Goal: Task Accomplishment & Management: Use online tool/utility

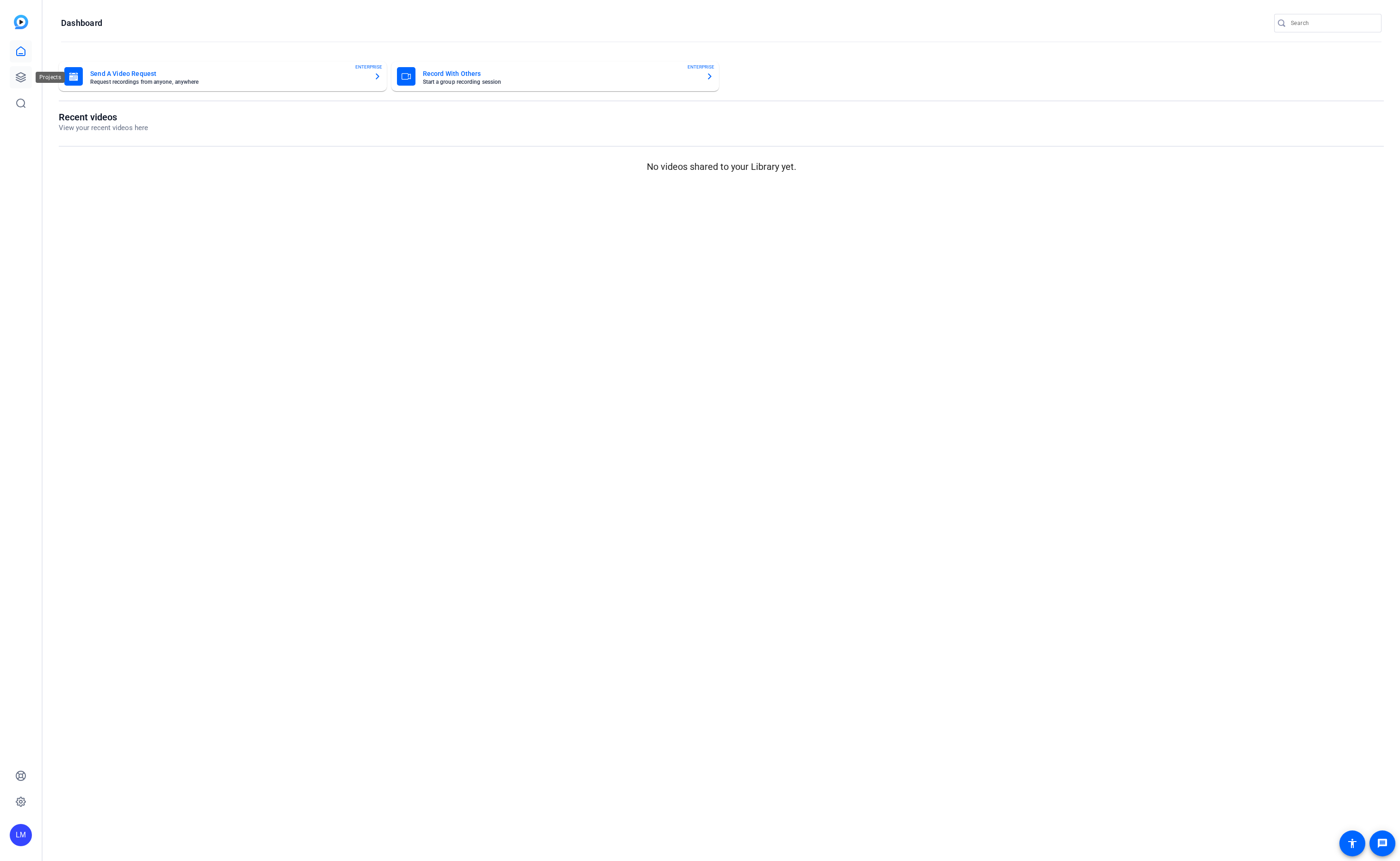
click at [20, 74] on icon at bounding box center [21, 77] width 11 height 11
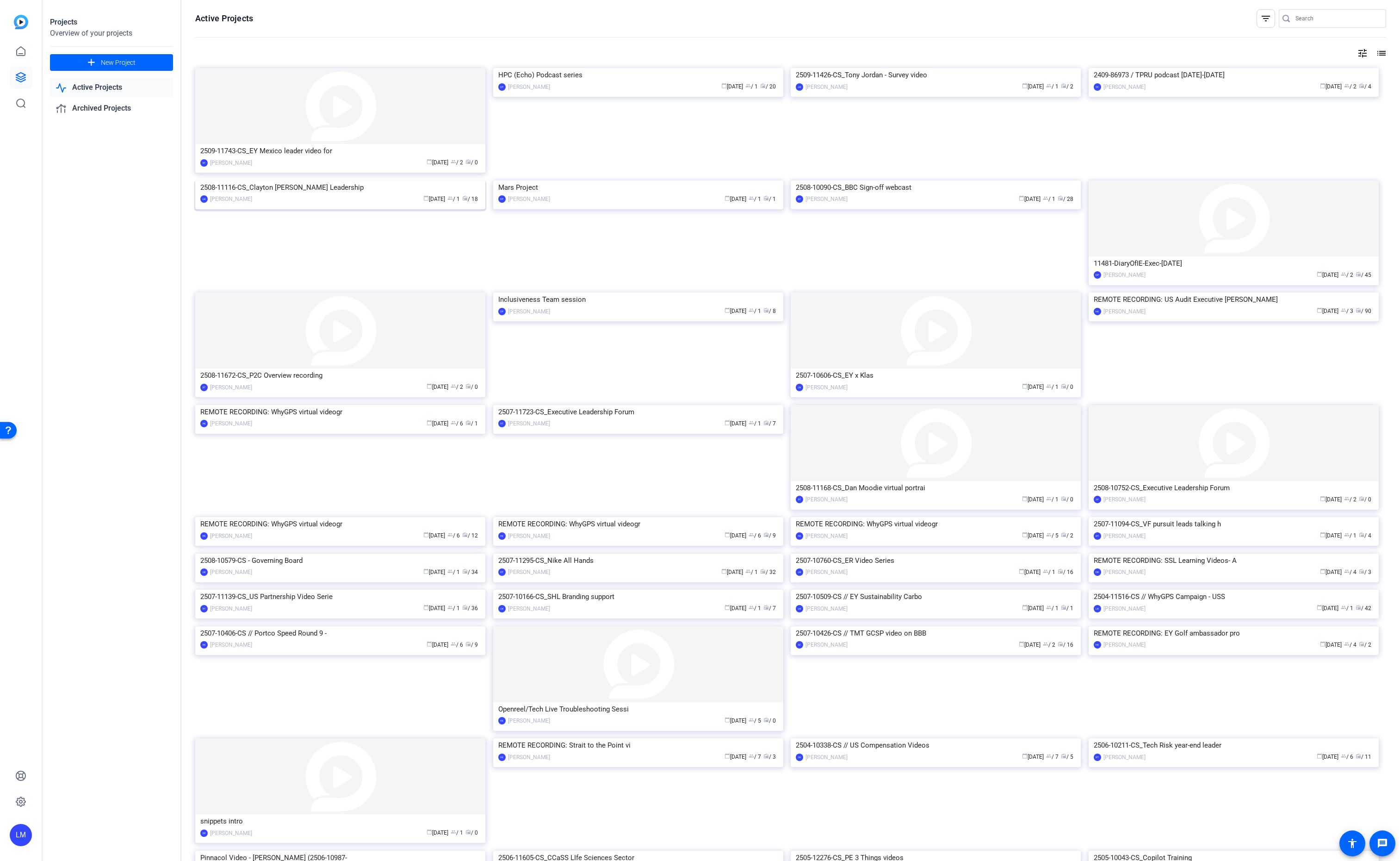
click at [260, 194] on div "2508-11116-CS_Clayton [PERSON_NAME] Leadership" at bounding box center [340, 187] width 280 height 14
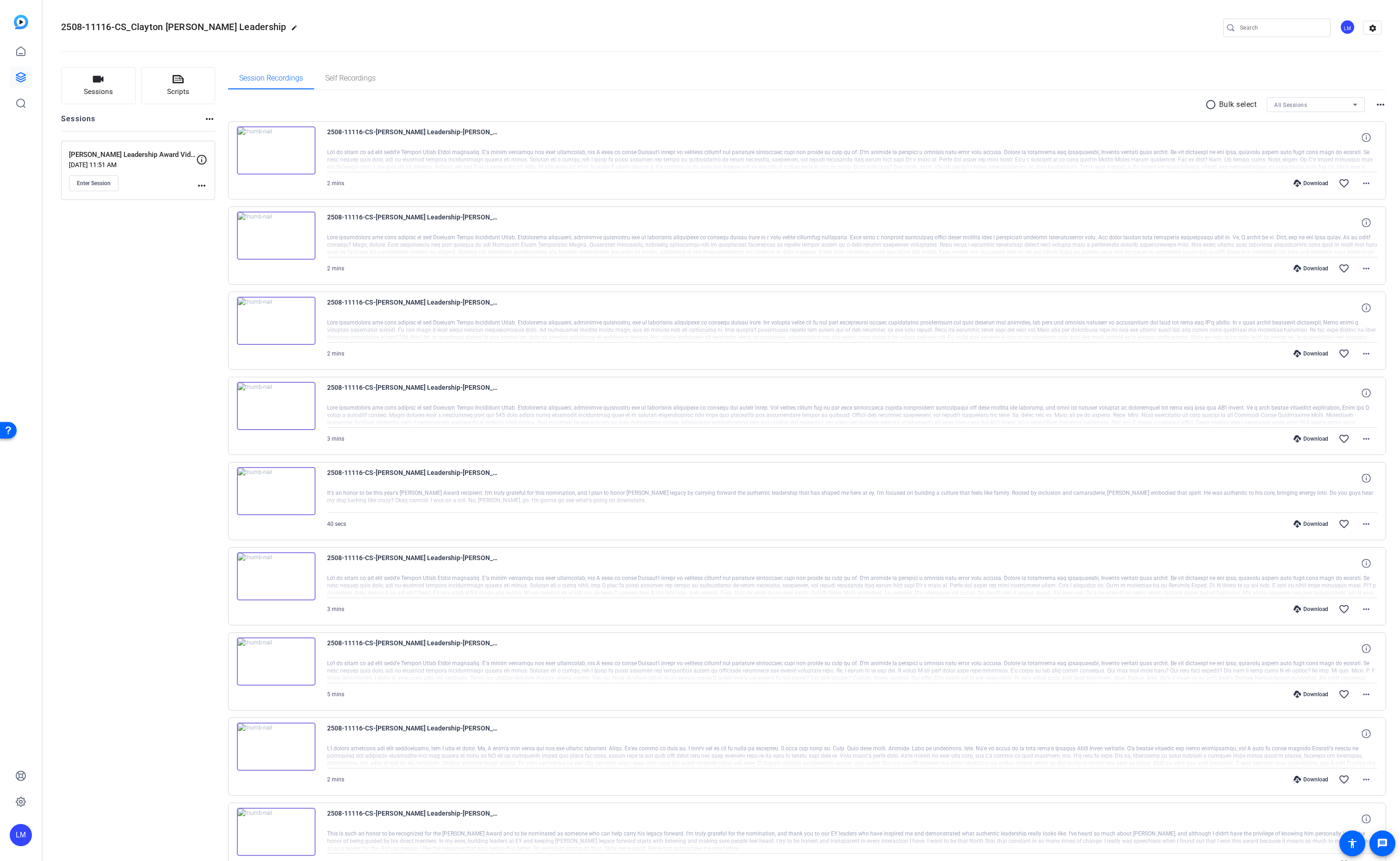
click at [122, 214] on div "Sessions Scripts Sessions more_horiz Clayton Baker Leadership Award Video Sep 1…" at bounding box center [138, 539] width 154 height 945
click at [90, 182] on span "Enter Session" at bounding box center [94, 183] width 33 height 8
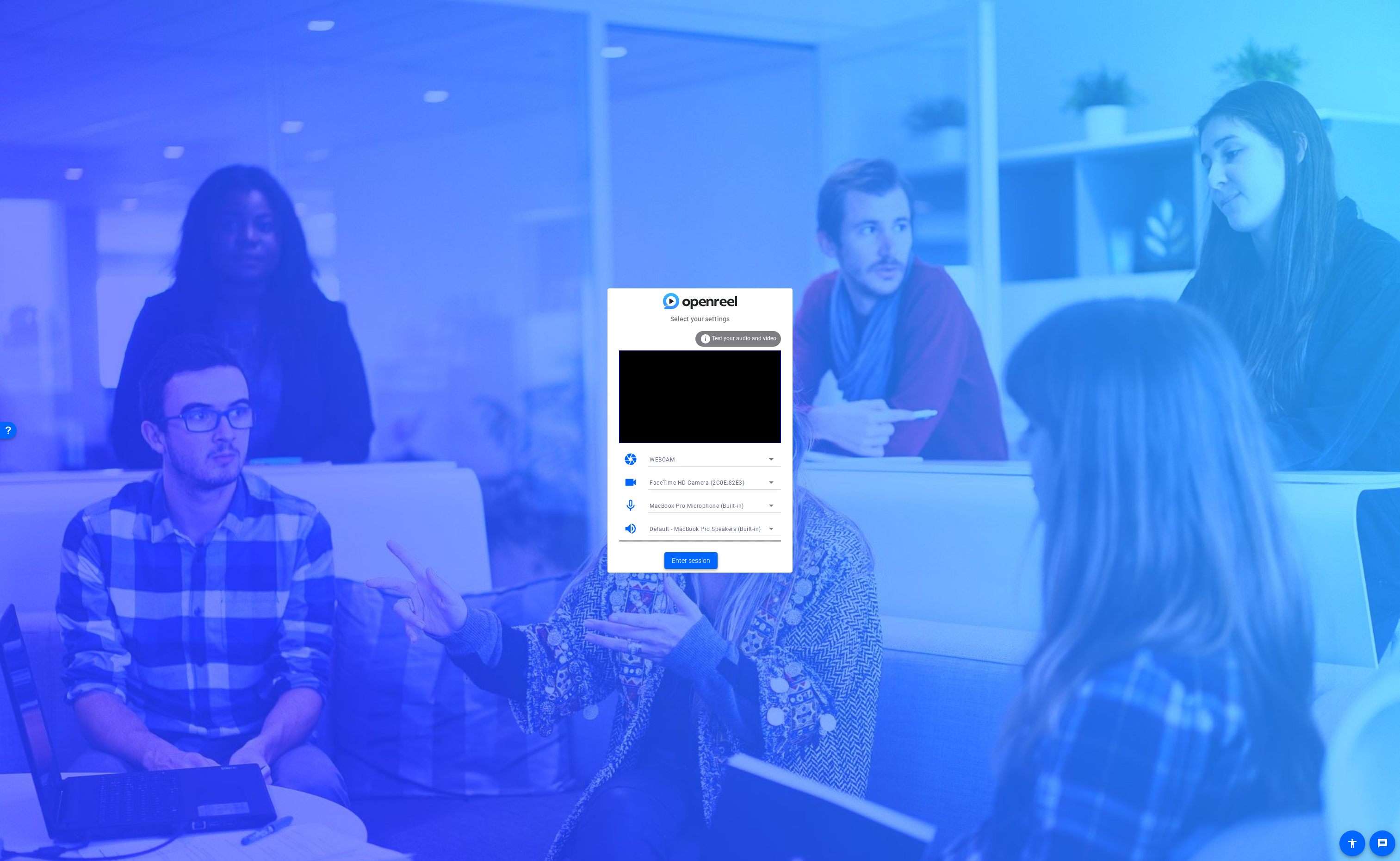
click at [688, 558] on span "Enter session" at bounding box center [691, 561] width 38 height 10
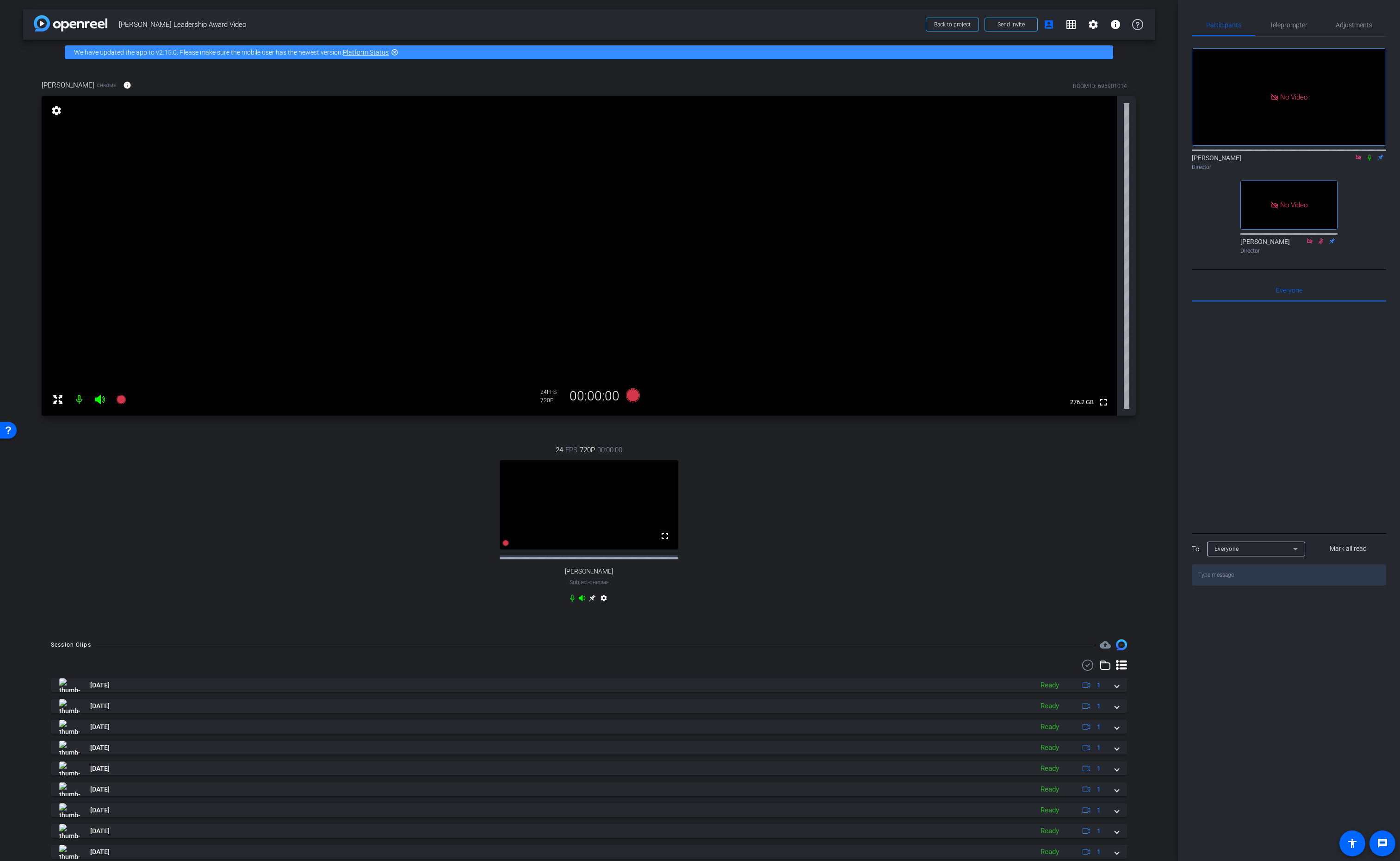
click at [1367, 161] on icon at bounding box center [1370, 157] width 8 height 7
drag, startPoint x: 1372, startPoint y: 170, endPoint x: 1369, endPoint y: 178, distance: 8.5
click at [1369, 171] on div "[PERSON_NAME] Director" at bounding box center [1289, 162] width 194 height 18
click at [1365, 171] on div "[PERSON_NAME] Director" at bounding box center [1289, 162] width 194 height 18
click at [1369, 161] on icon at bounding box center [1370, 157] width 8 height 7
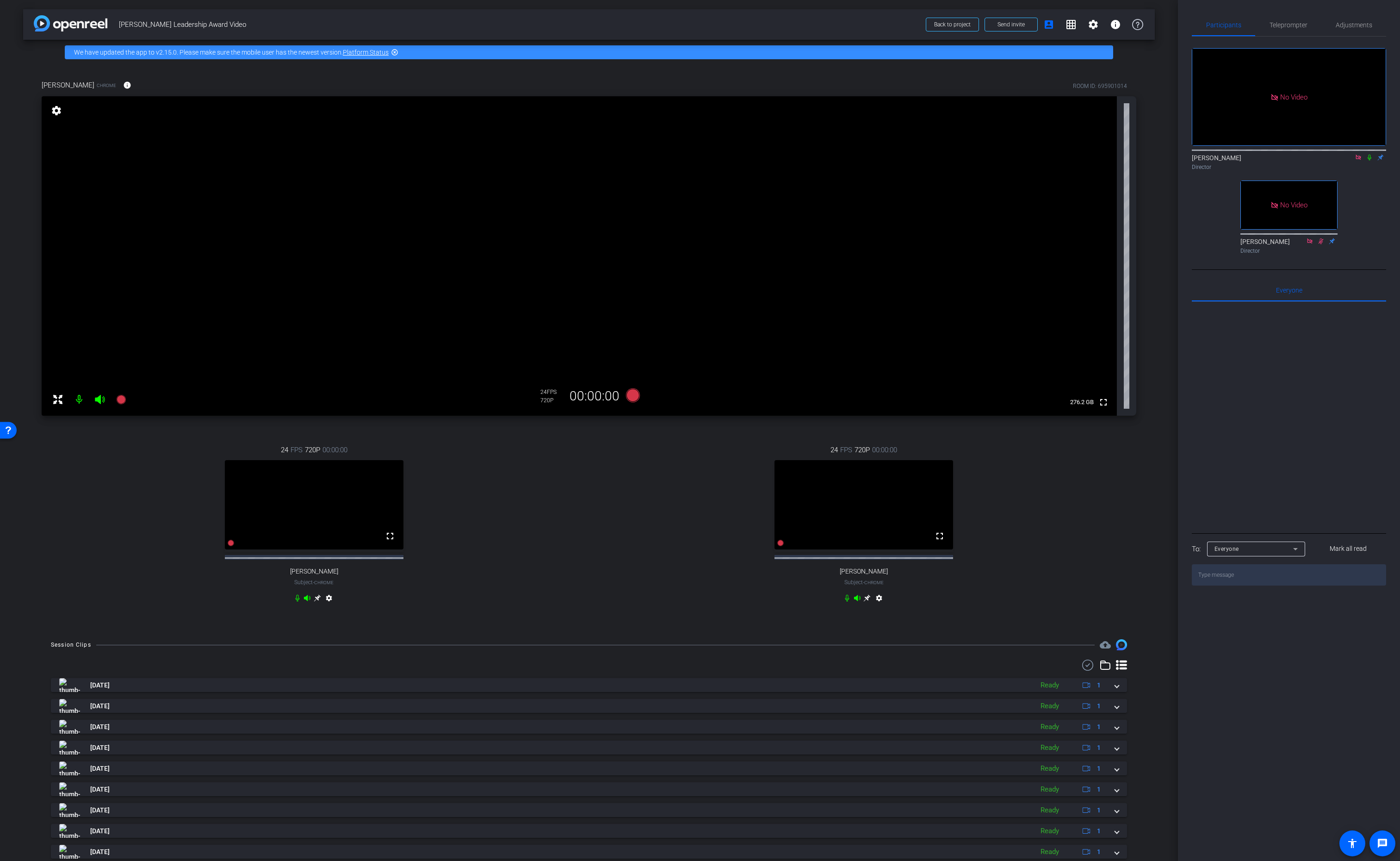
click at [870, 602] on icon at bounding box center [868, 598] width 8 height 8
click at [53, 109] on mat-icon "settings" at bounding box center [56, 110] width 13 height 11
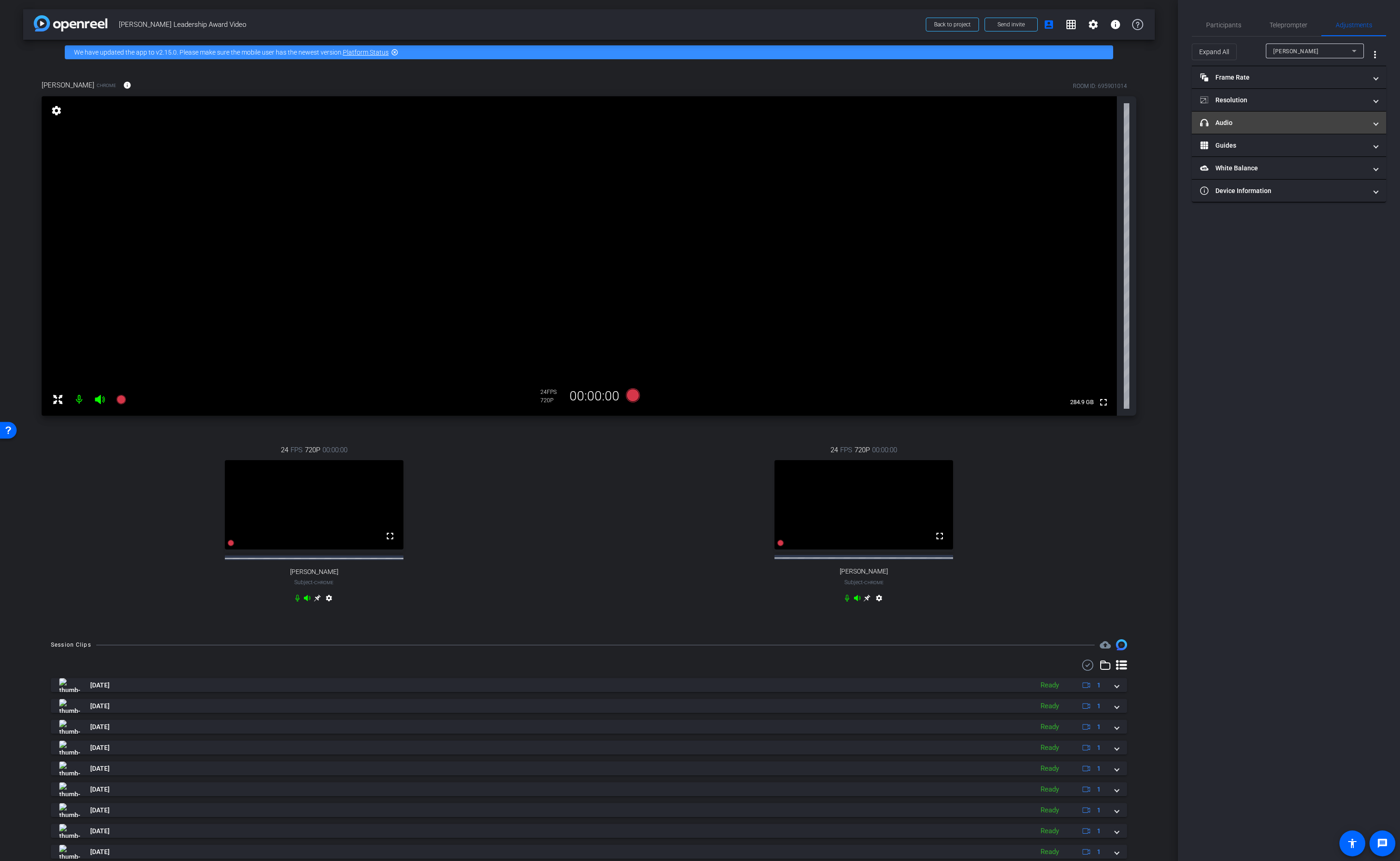
click at [1299, 123] on mat-panel-title "headphone icon Audio" at bounding box center [1283, 123] width 167 height 10
click at [1353, 169] on span "Default - Headset Microphone (Jabra Link 390) (0b0e:2e51)" at bounding box center [1366, 172] width 162 height 8
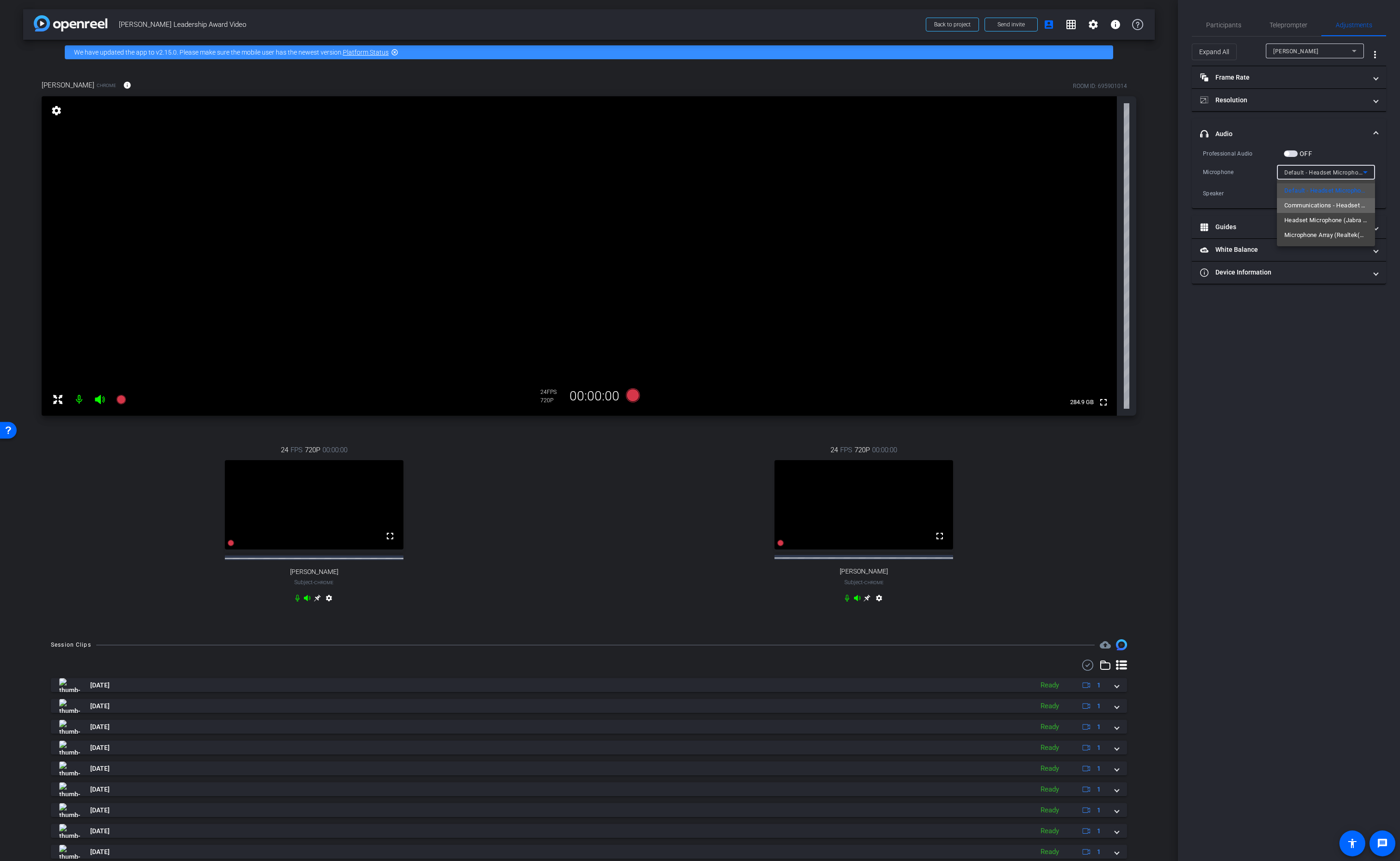
click at [1344, 206] on span "Communications - Headset Microphone (Jabra Link 390) (0b0e:2e51)" at bounding box center [1326, 205] width 84 height 11
click at [1112, 535] on div "24 FPS 720P 00:00:00 fullscreen [PERSON_NAME] Subject - Chrome settings" at bounding box center [864, 525] width 545 height 191
click at [1217, 22] on span "Participants" at bounding box center [1225, 25] width 35 height 7
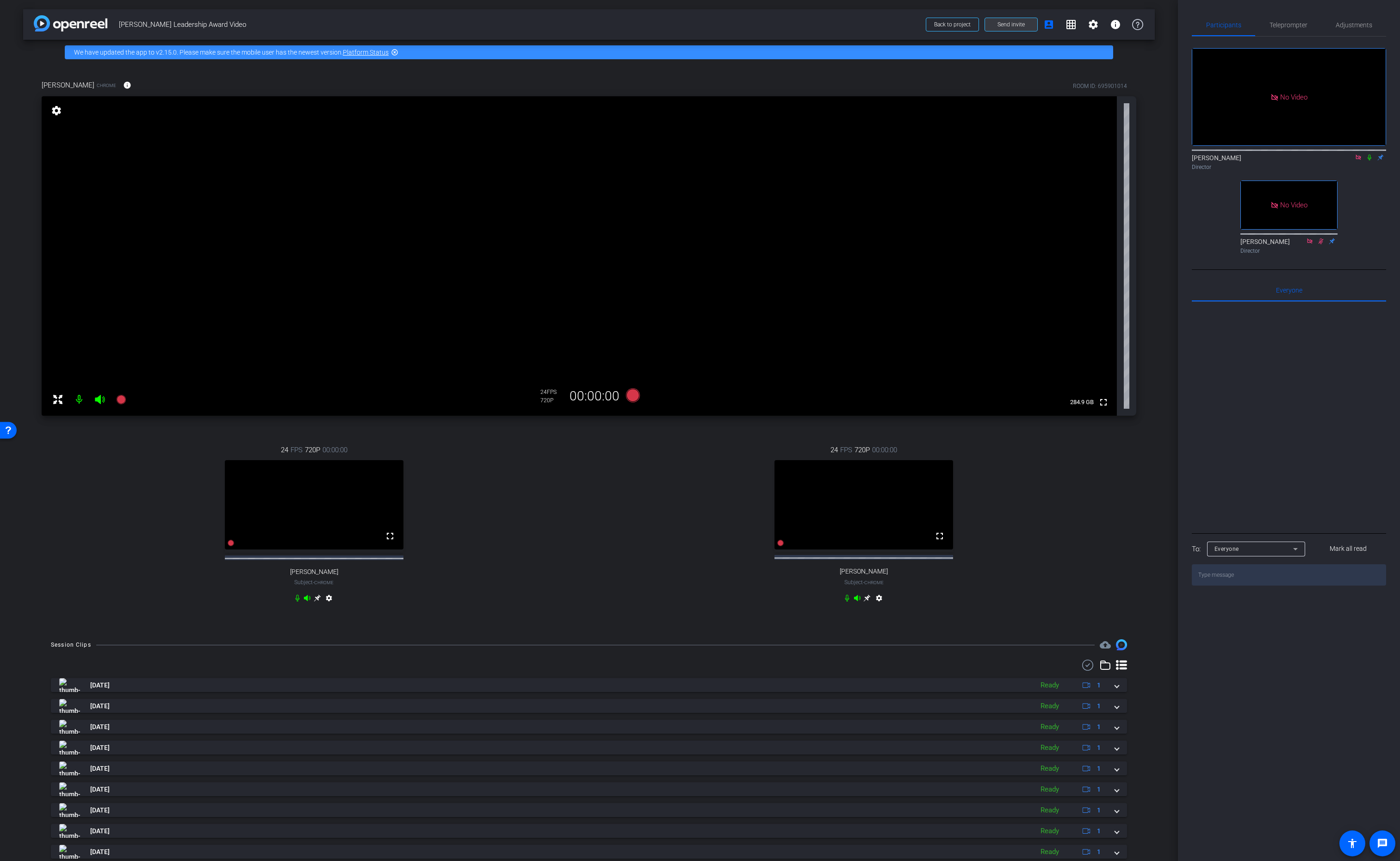
click at [1008, 21] on span "Send invite" at bounding box center [1012, 25] width 28 height 8
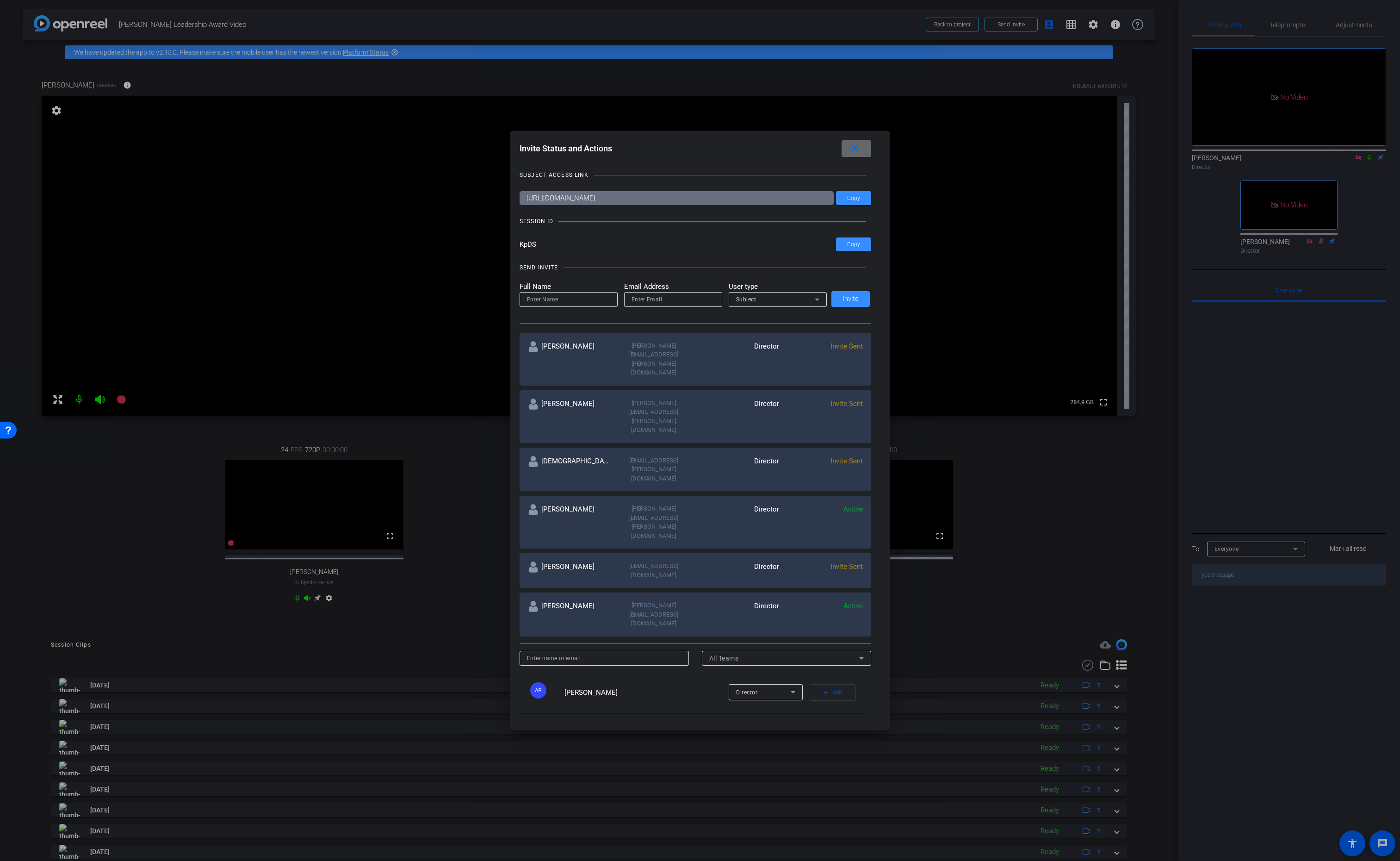
click at [856, 148] on mat-icon "close" at bounding box center [855, 149] width 12 height 12
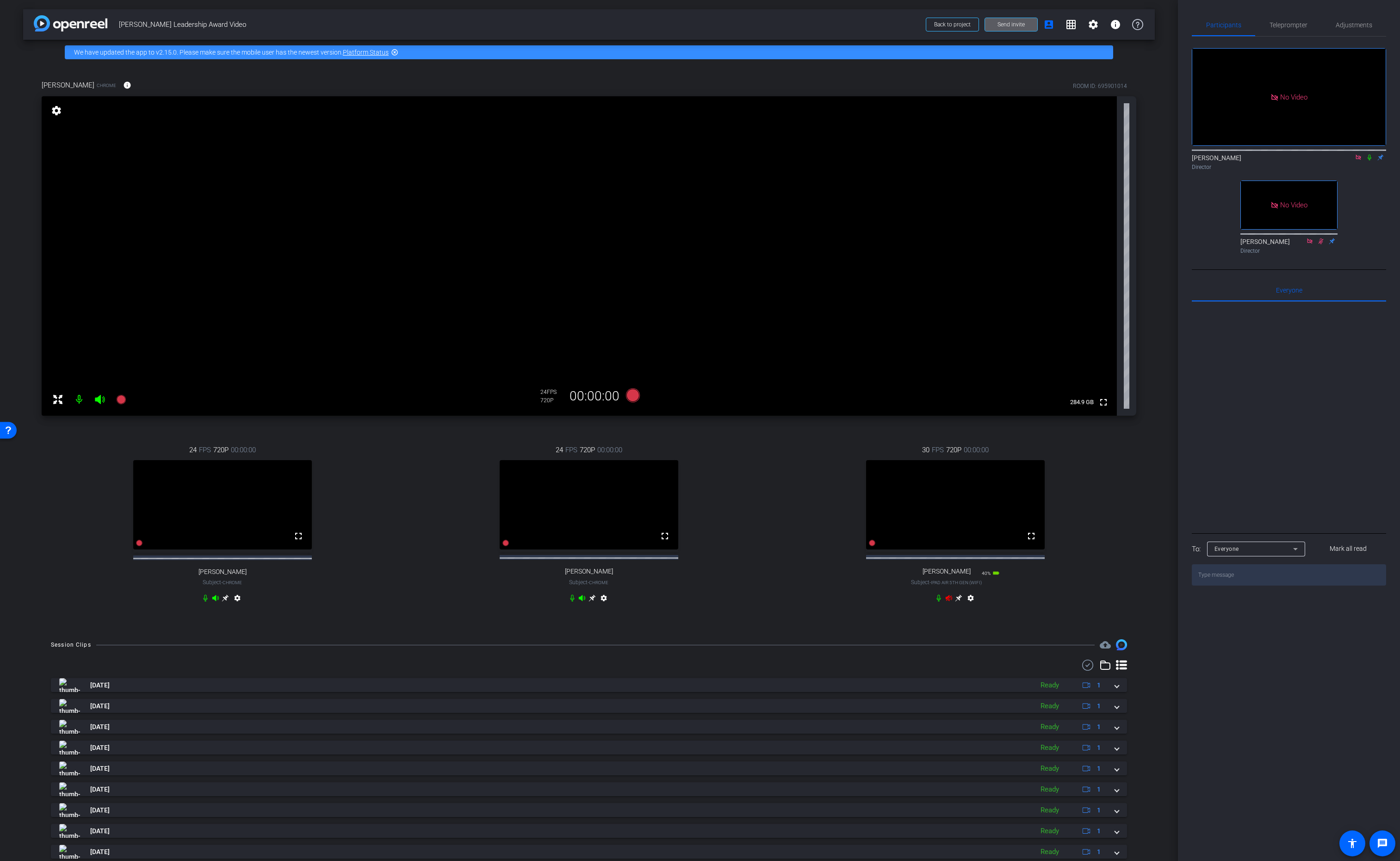
click at [950, 601] on icon at bounding box center [949, 598] width 7 height 6
click at [970, 605] on mat-icon "settings" at bounding box center [970, 599] width 11 height 11
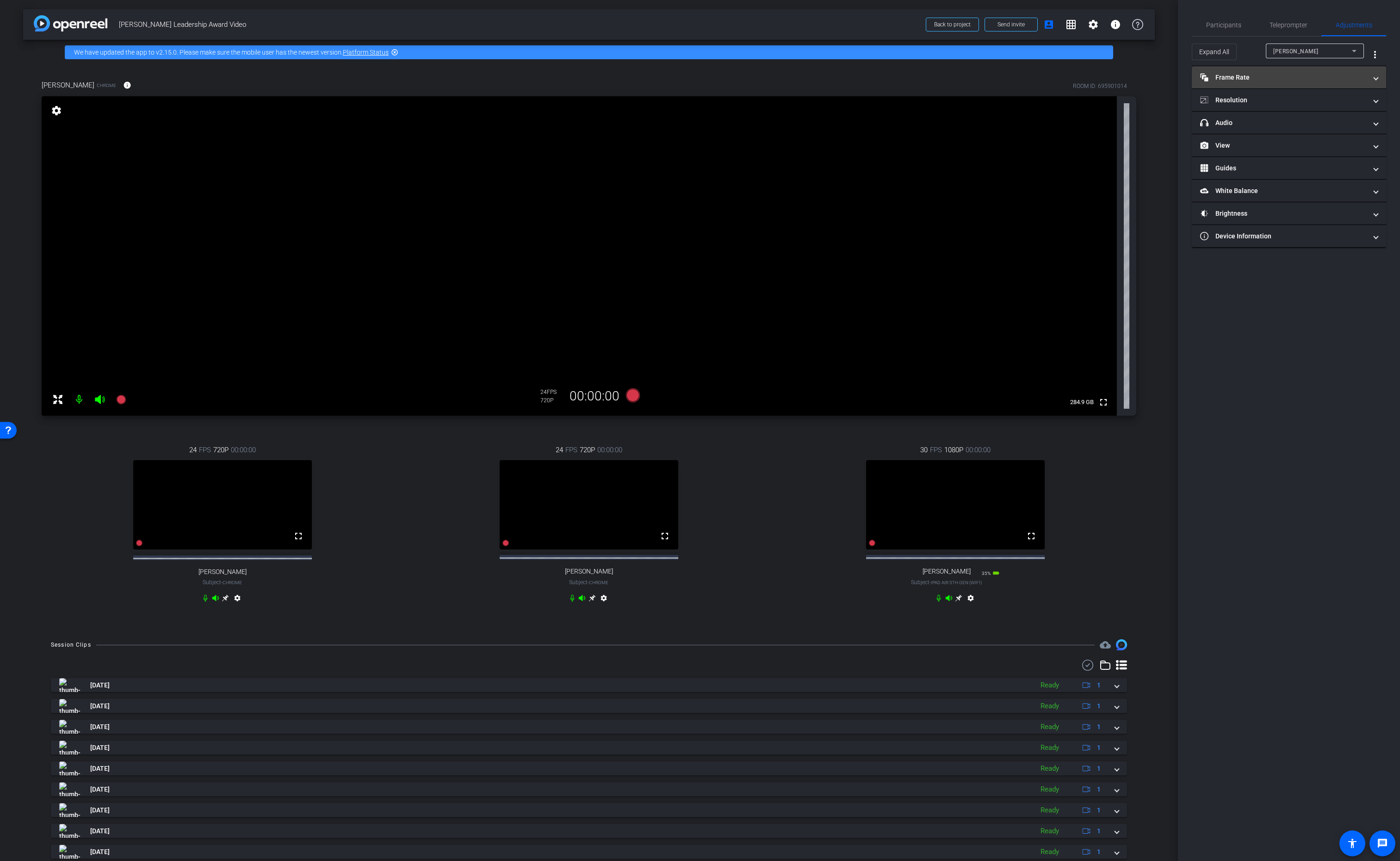
click at [1271, 77] on mat-panel-title "Frame Rate Frame Rate" at bounding box center [1283, 78] width 167 height 10
click at [1314, 138] on mat-panel-title "Resolution" at bounding box center [1283, 140] width 167 height 10
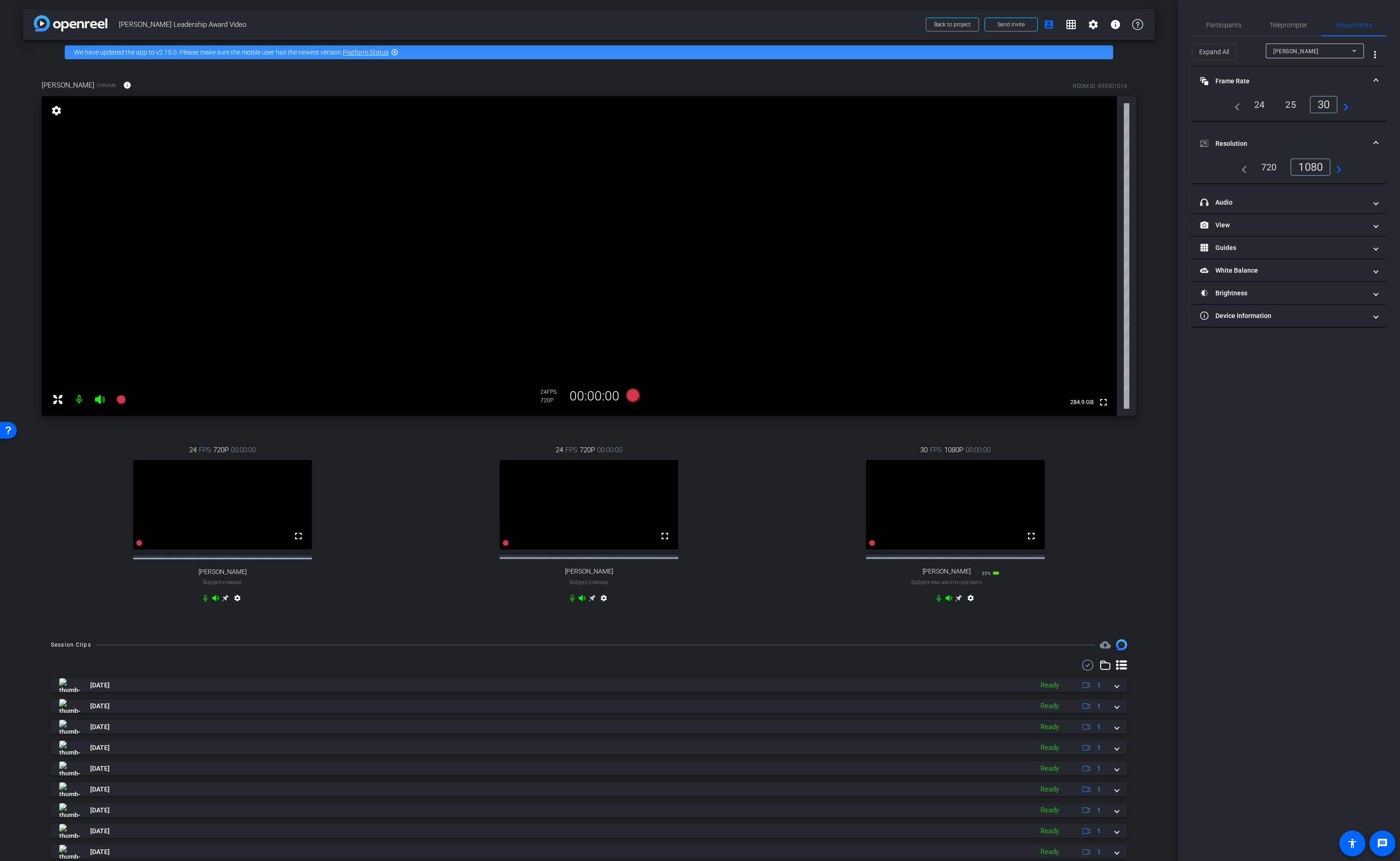
click at [1340, 169] on mat-icon "navigate_next" at bounding box center [1336, 166] width 11 height 11
click at [956, 602] on icon at bounding box center [960, 598] width 8 height 8
click at [1220, 25] on span "Participants" at bounding box center [1225, 25] width 35 height 7
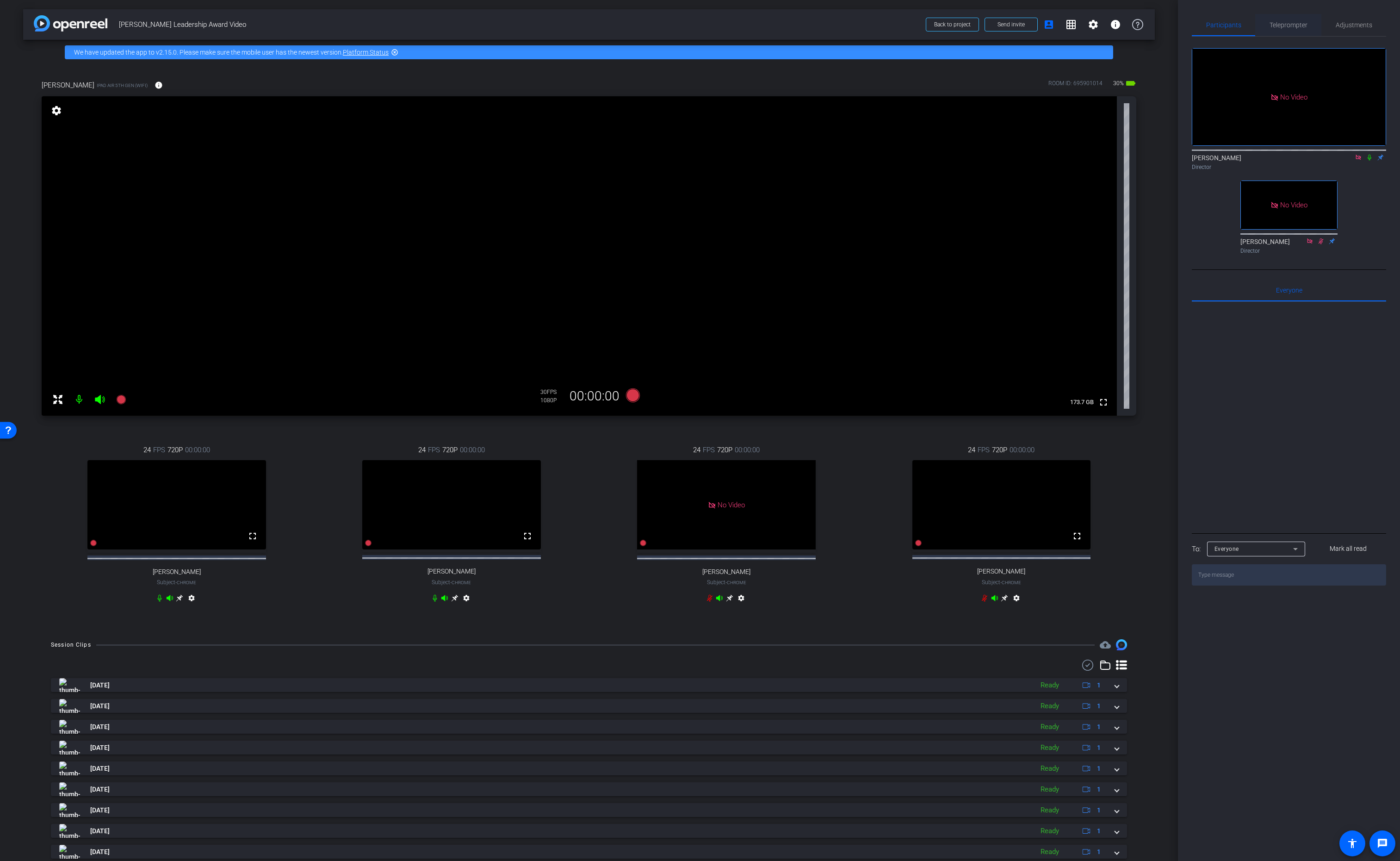
click at [1287, 25] on span "Teleprompter" at bounding box center [1289, 25] width 38 height 7
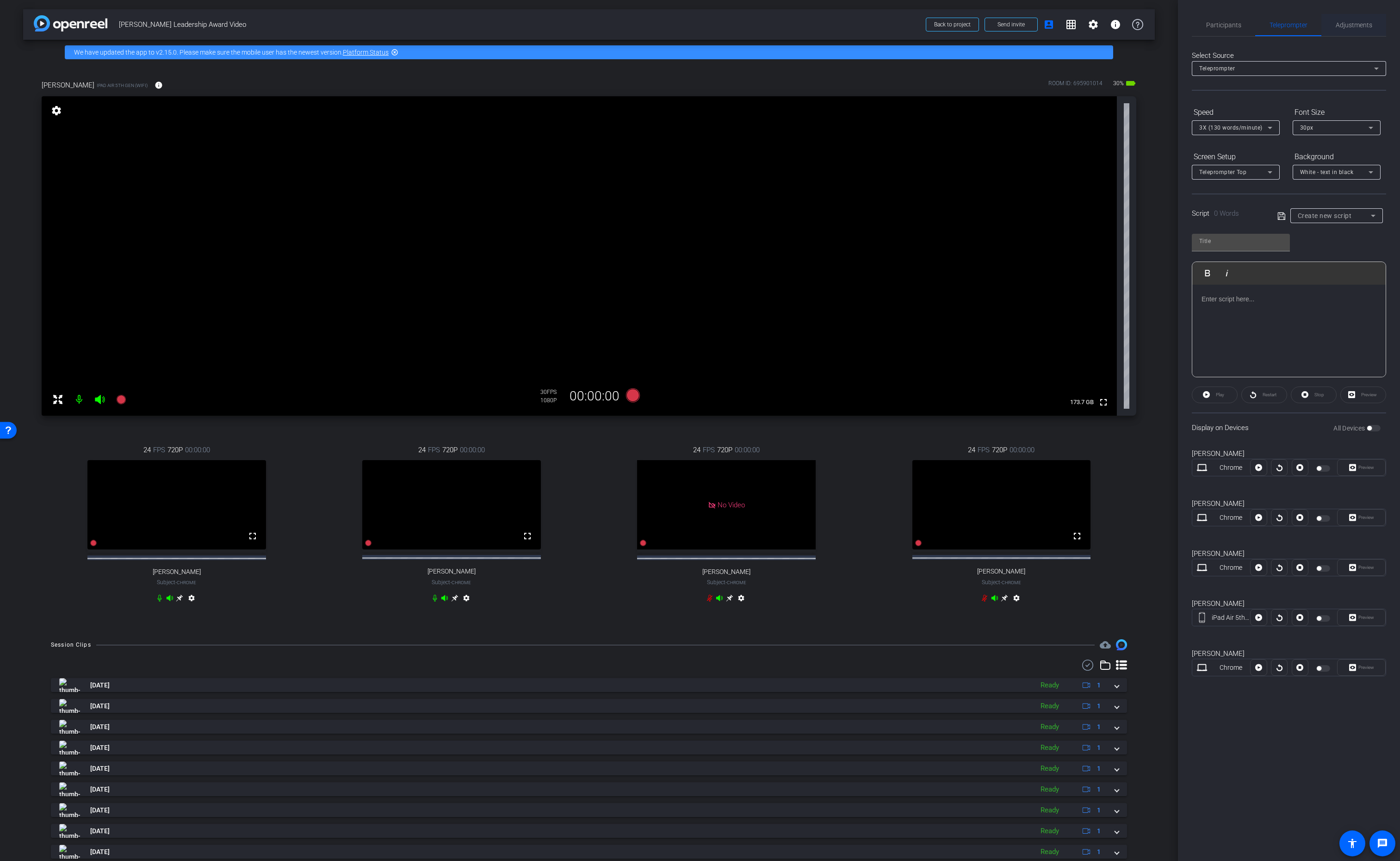
click at [1365, 25] on span "Adjustments" at bounding box center [1354, 25] width 36 height 7
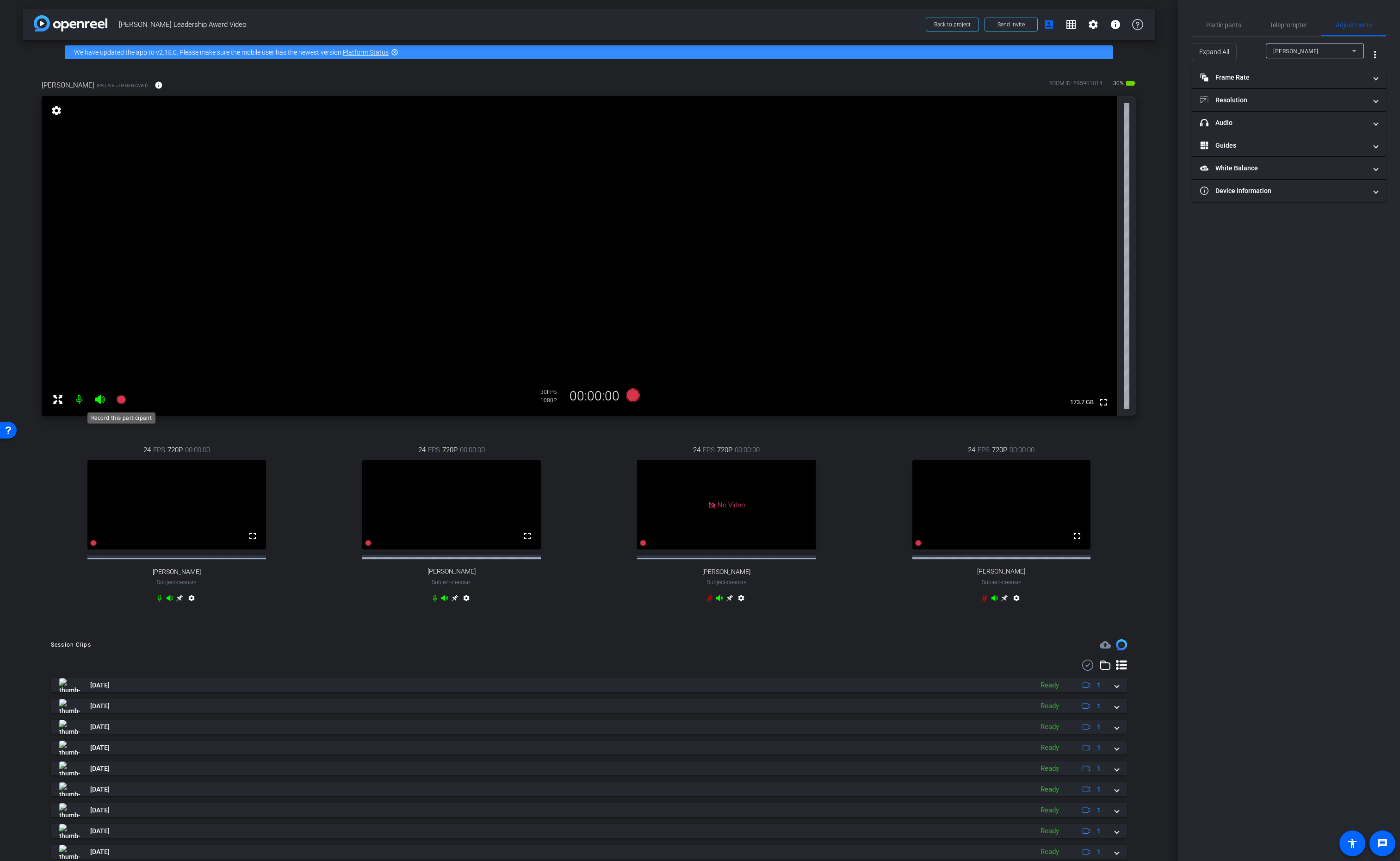
click at [121, 400] on icon at bounding box center [120, 399] width 9 height 9
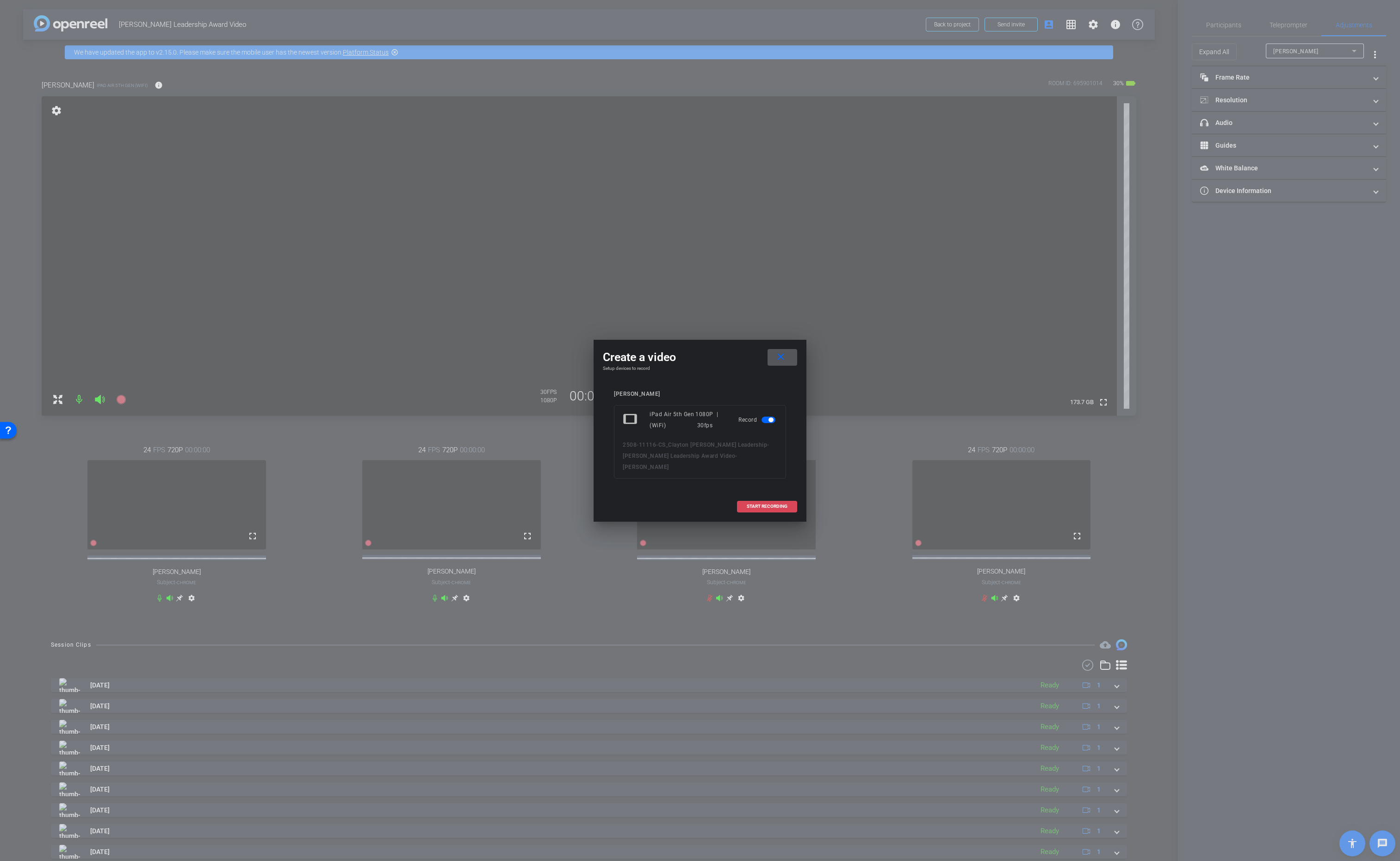
click at [759, 504] on span "START RECORDING" at bounding box center [767, 506] width 40 height 5
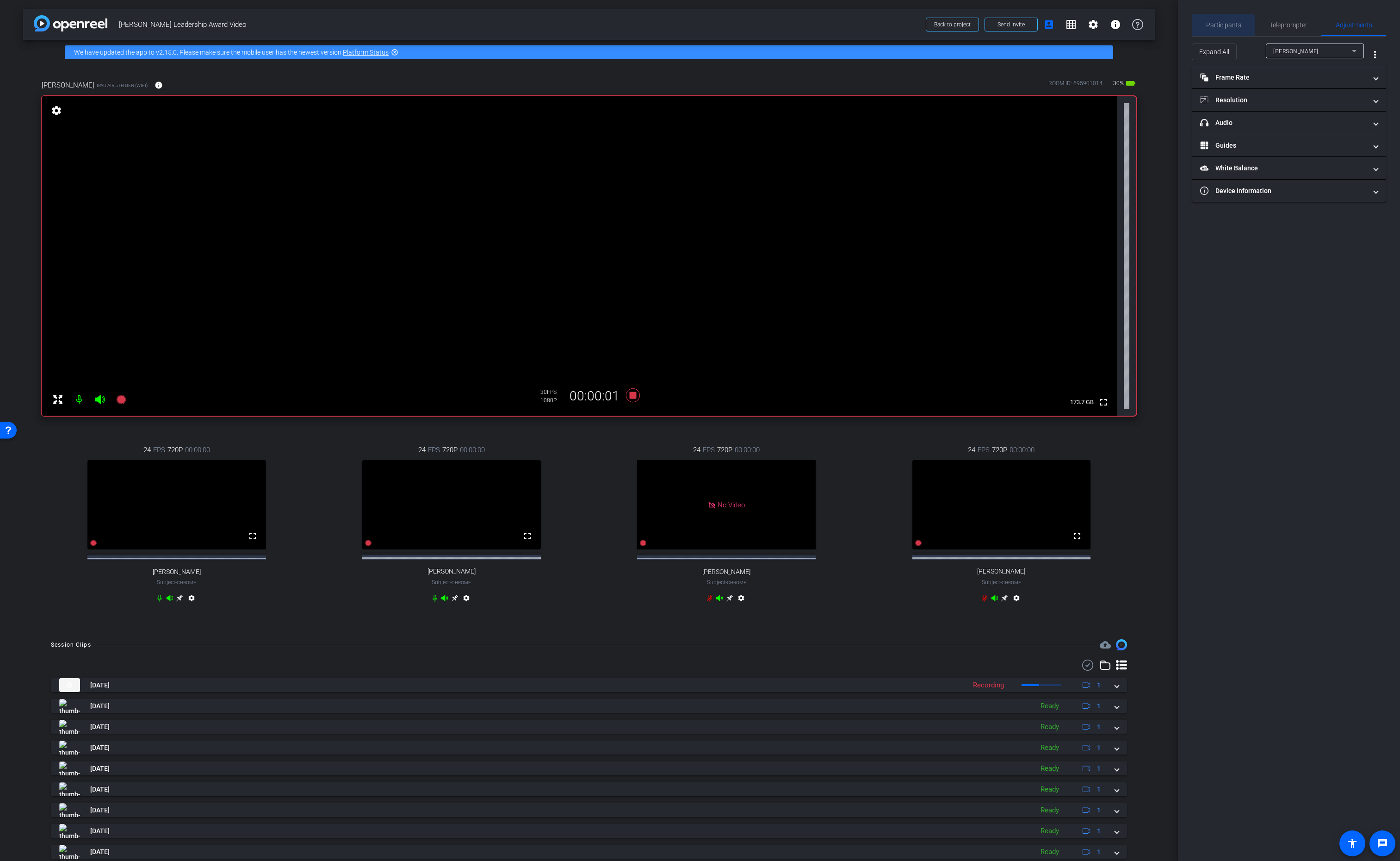
click at [1218, 27] on span "Participants" at bounding box center [1225, 25] width 35 height 7
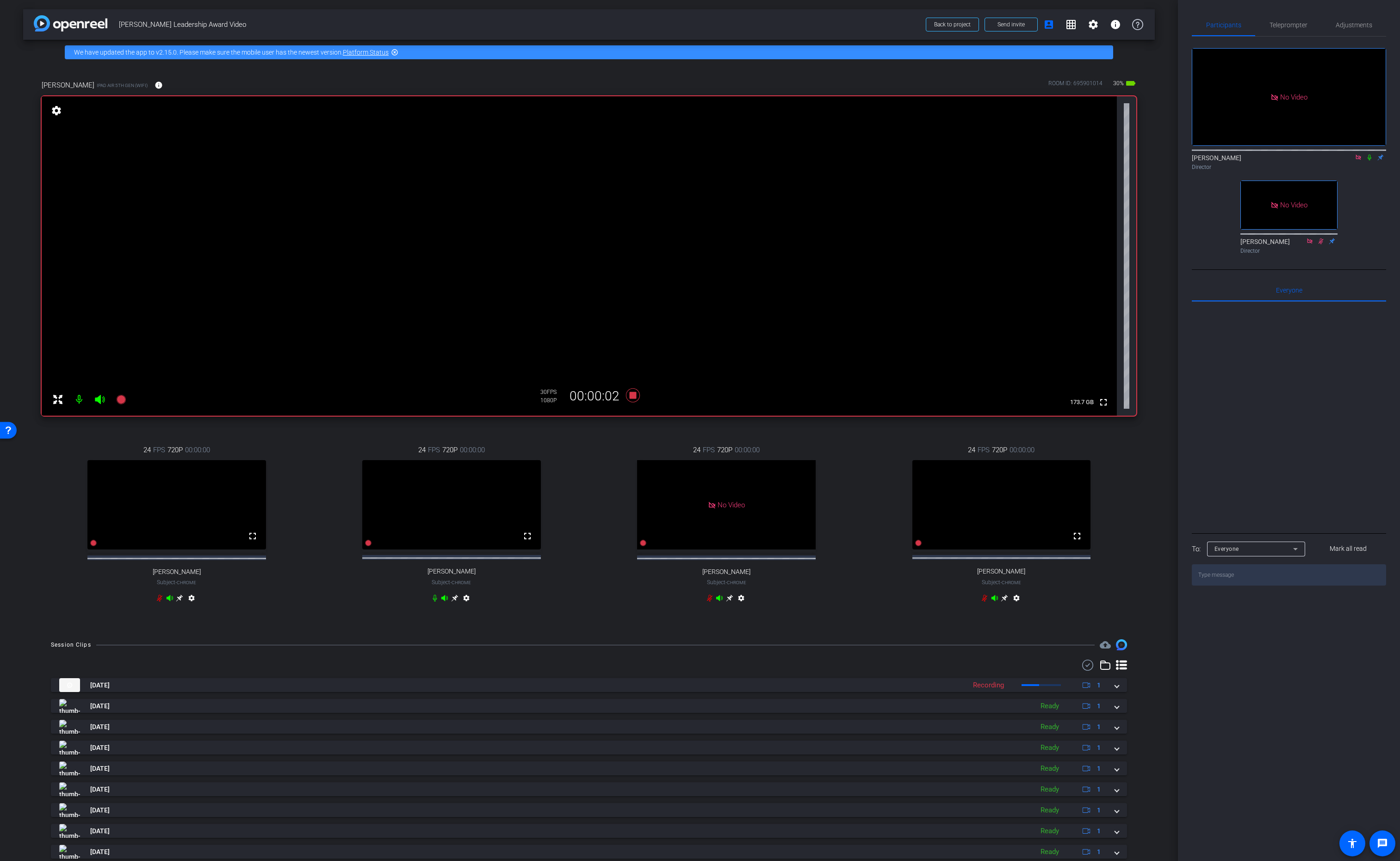
click at [1368, 154] on icon at bounding box center [1370, 157] width 8 height 7
click at [434, 602] on icon at bounding box center [435, 598] width 8 height 8
click at [1369, 155] on icon at bounding box center [1369, 158] width 5 height 6
click at [631, 401] on icon at bounding box center [633, 395] width 23 height 17
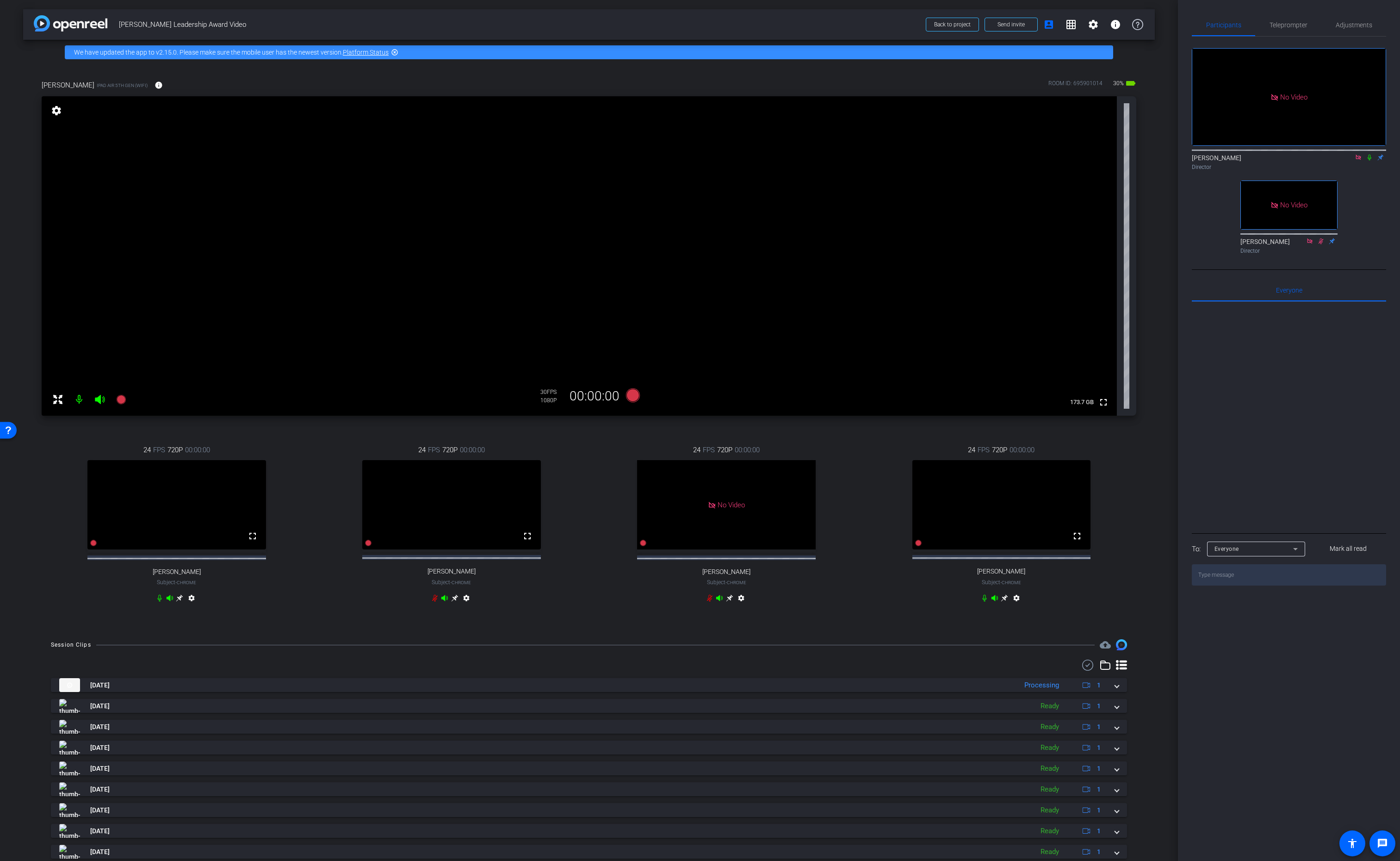
click at [435, 602] on icon at bounding box center [435, 598] width 6 height 7
click at [121, 399] on icon at bounding box center [120, 399] width 9 height 9
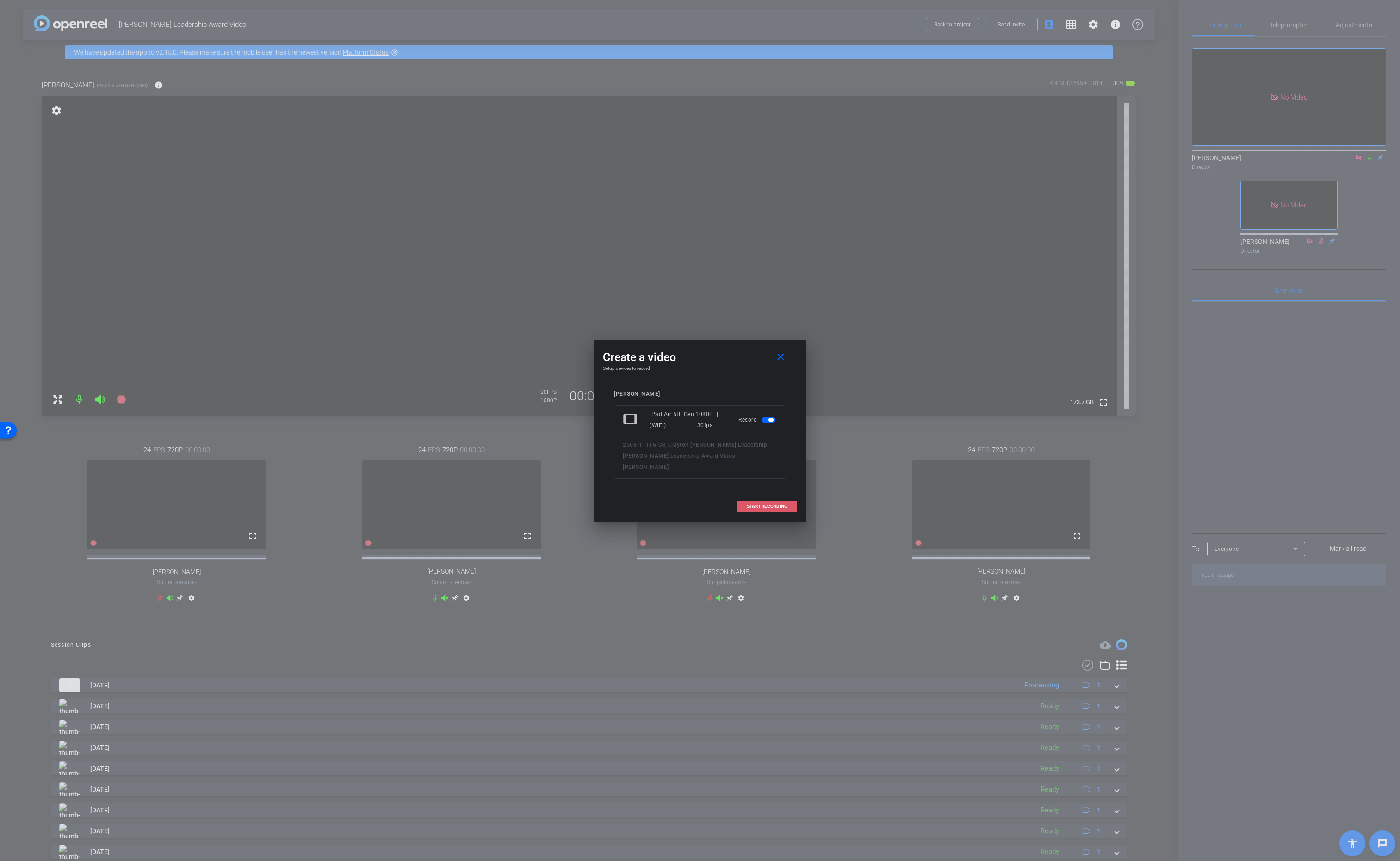
click at [762, 504] on span "START RECORDING" at bounding box center [767, 506] width 40 height 5
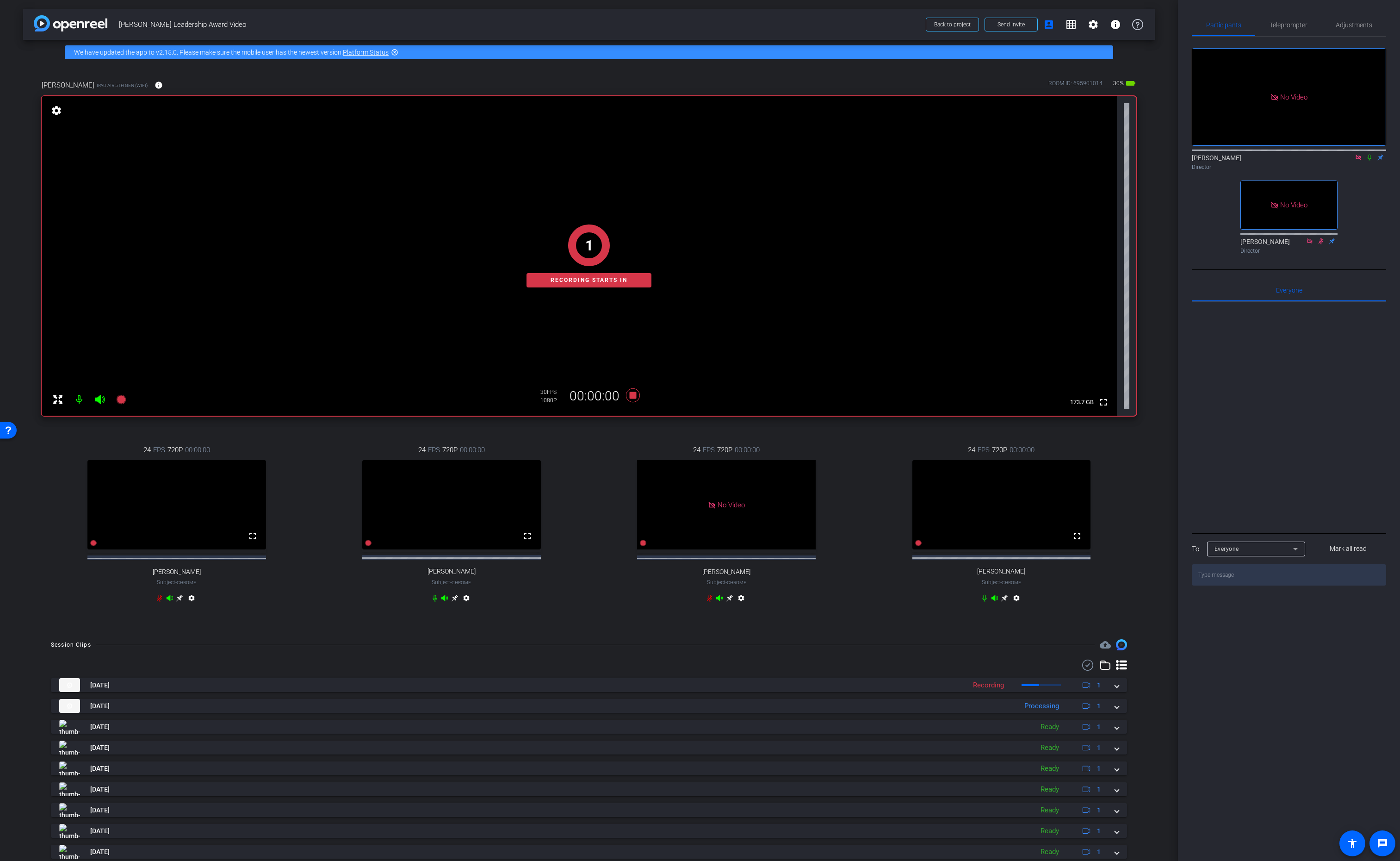
click at [1371, 154] on icon at bounding box center [1370, 157] width 8 height 7
click at [434, 602] on icon at bounding box center [434, 598] width 4 height 7
click at [988, 604] on div "settings" at bounding box center [1002, 599] width 41 height 11
click at [984, 602] on icon at bounding box center [985, 598] width 4 height 7
click at [1370, 155] on icon at bounding box center [1369, 158] width 5 height 6
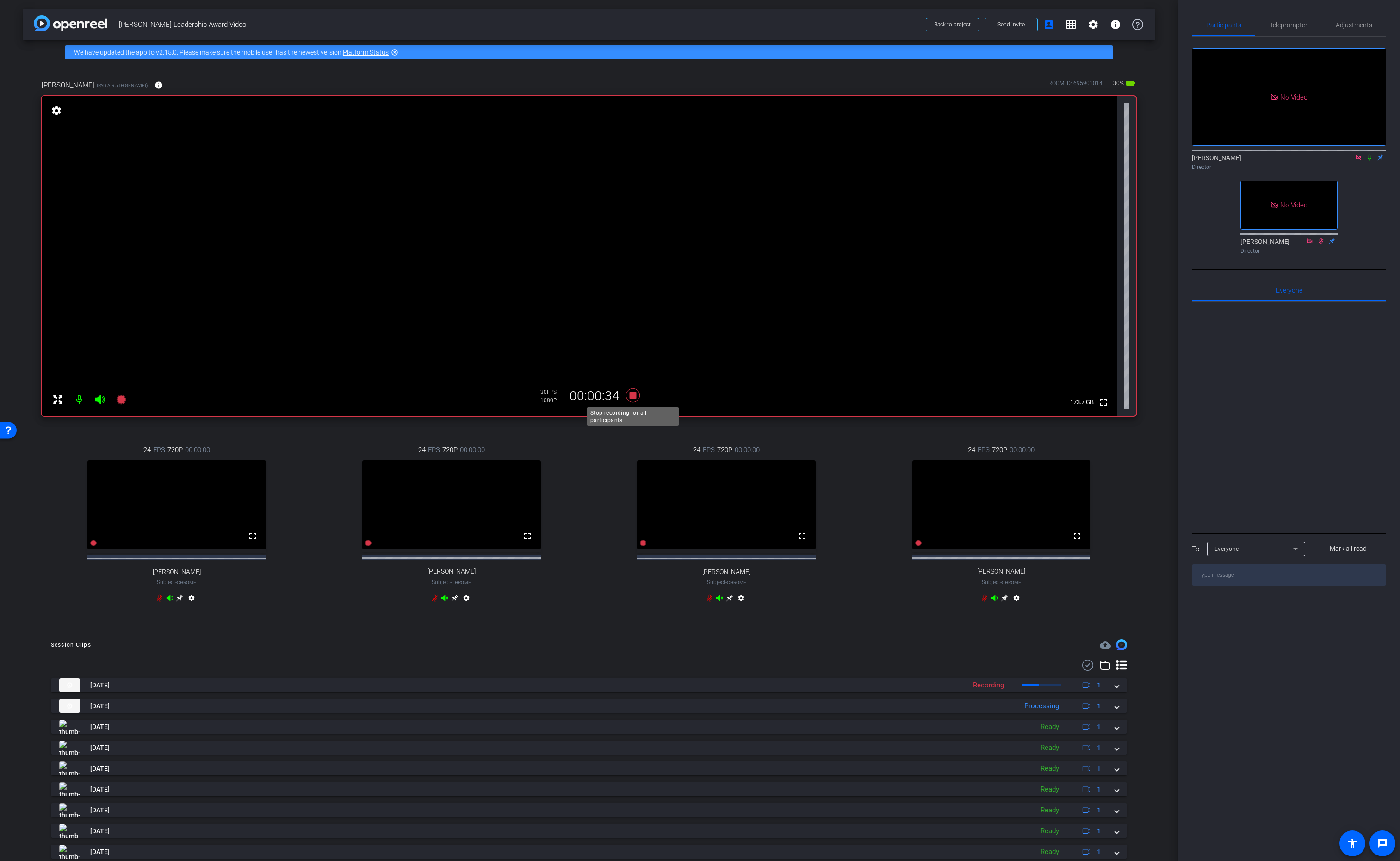
click at [634, 397] on icon at bounding box center [633, 395] width 14 height 14
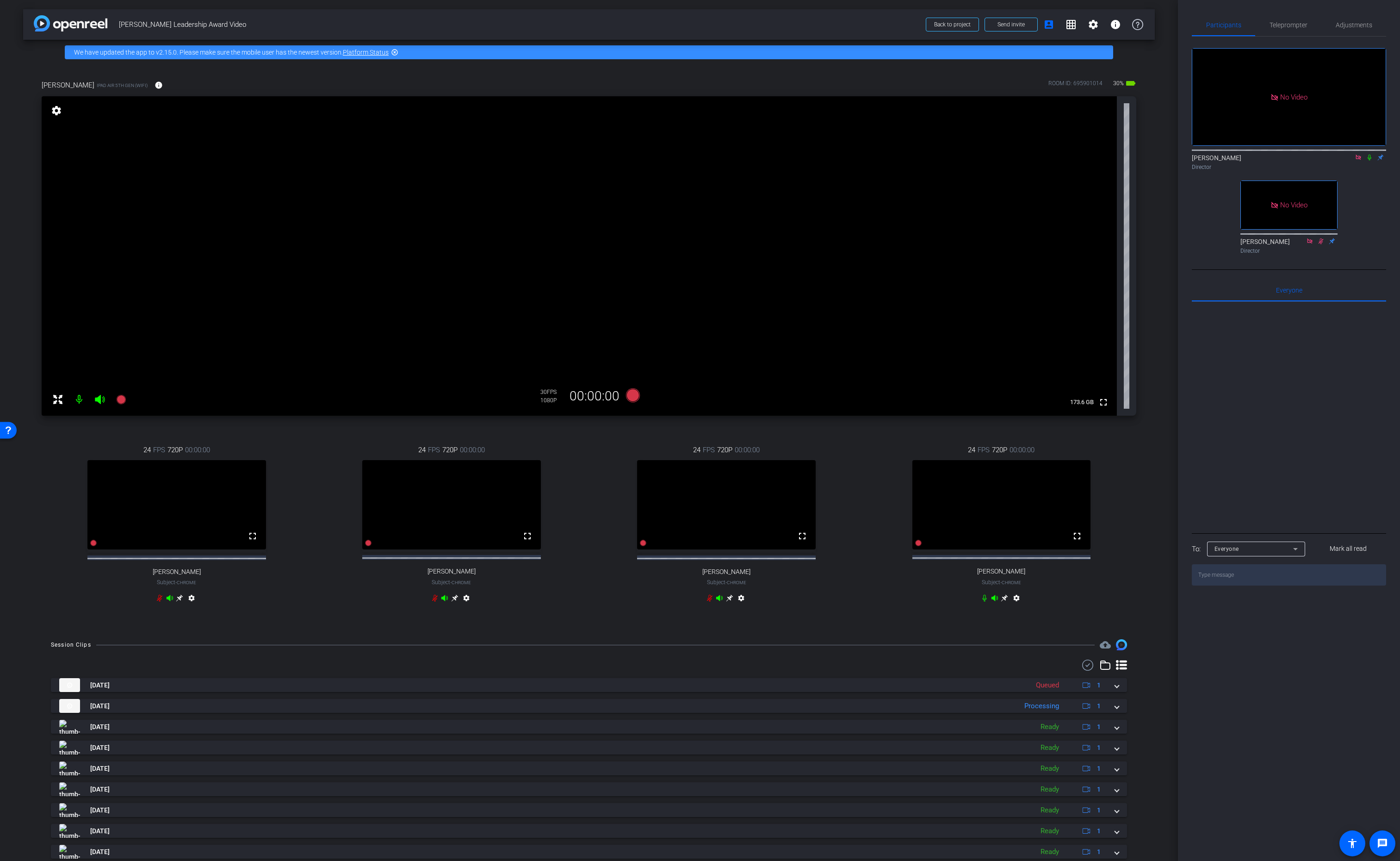
click at [160, 602] on icon at bounding box center [160, 598] width 6 height 7
click at [433, 602] on icon at bounding box center [435, 598] width 8 height 8
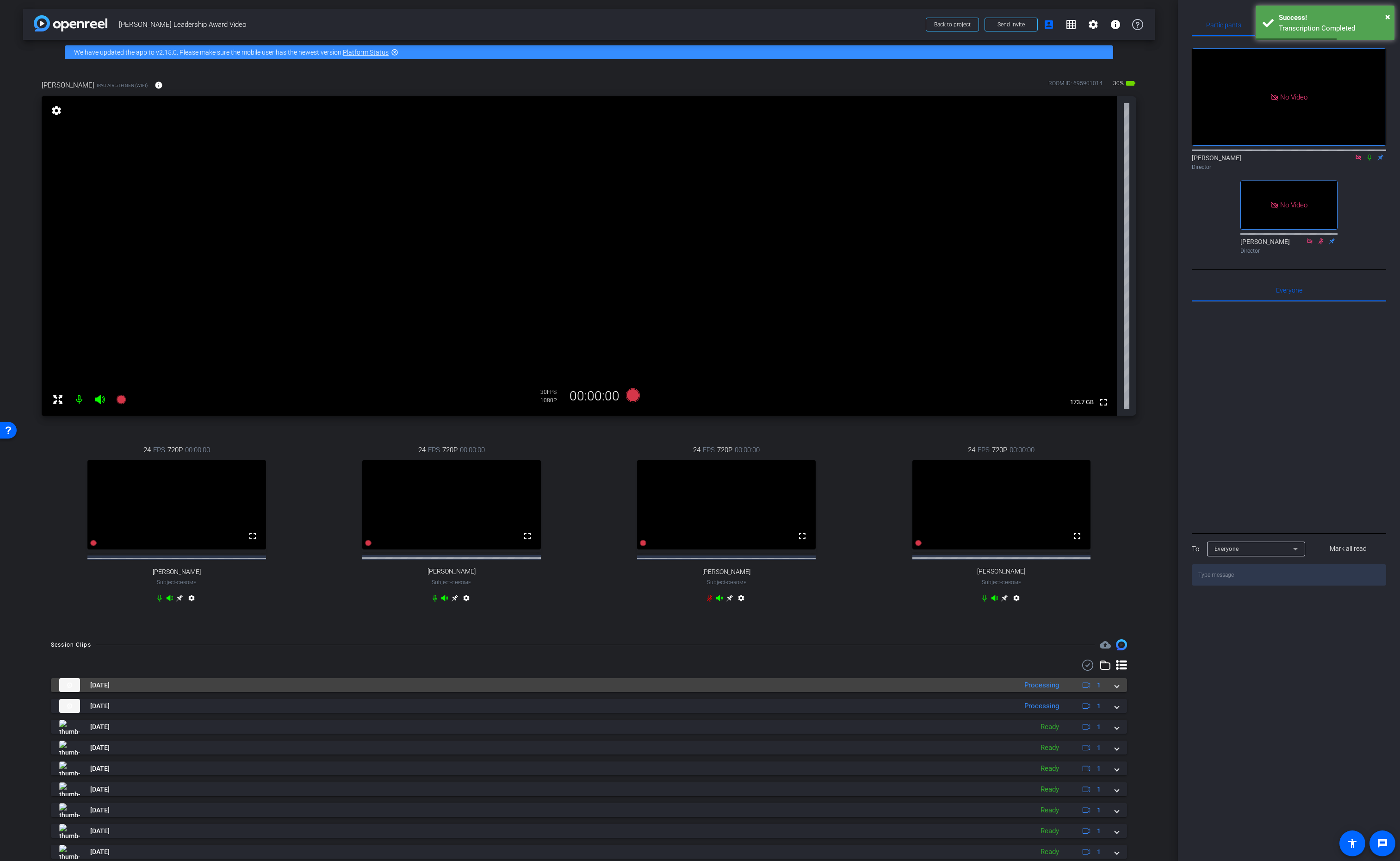
click at [1117, 690] on span at bounding box center [1117, 685] width 4 height 10
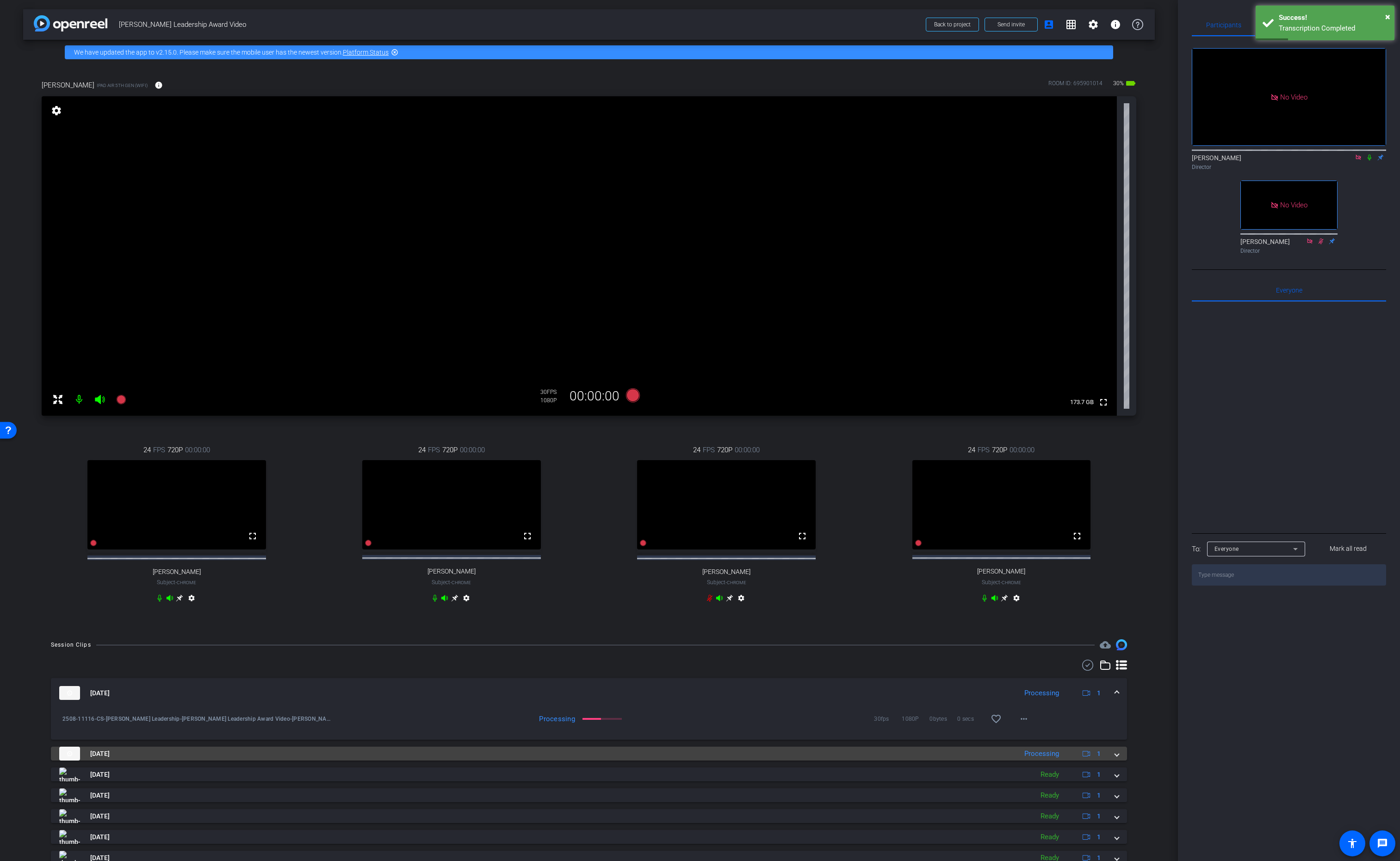
click at [1116, 759] on span at bounding box center [1117, 754] width 4 height 10
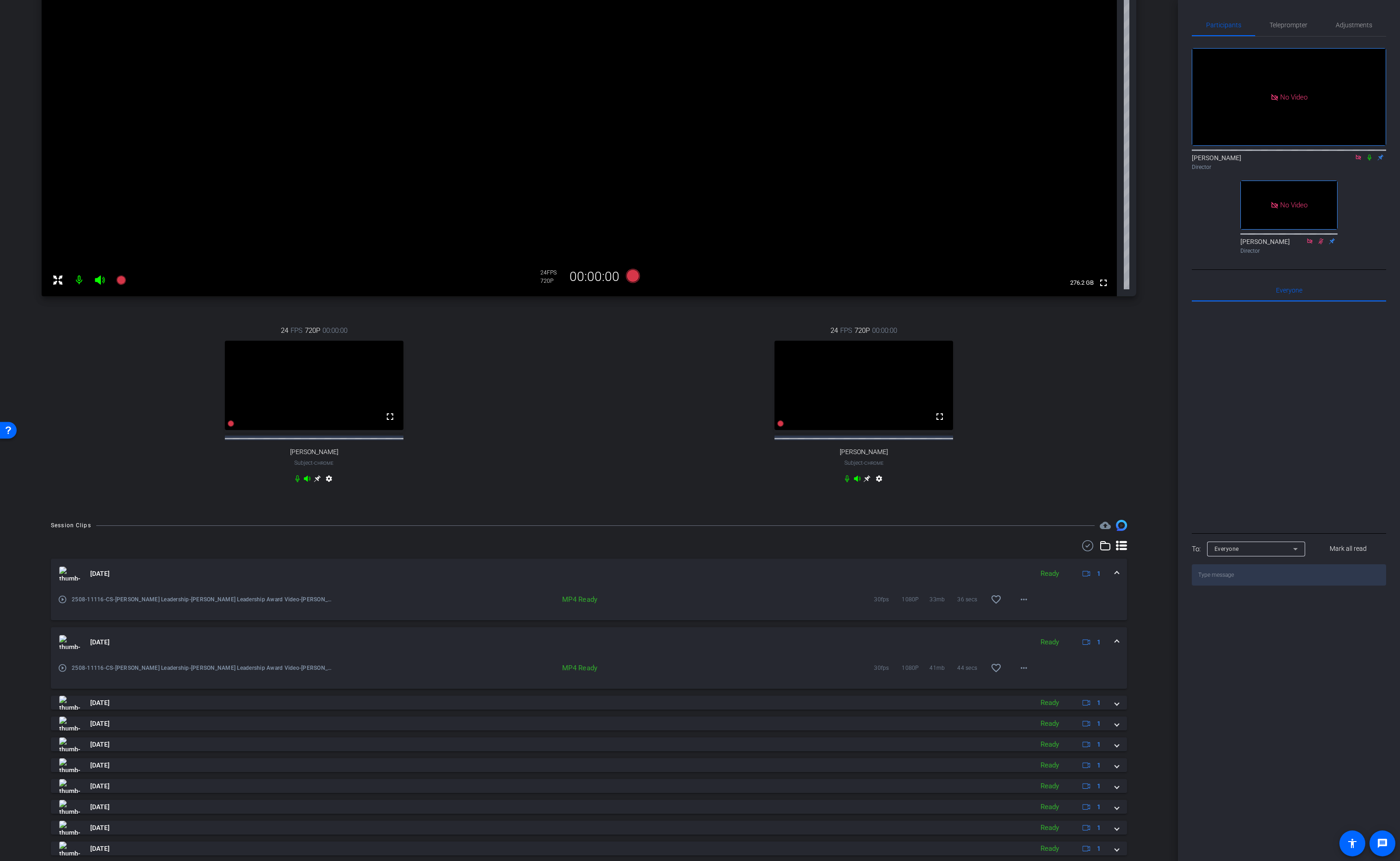
scroll to position [155, 0]
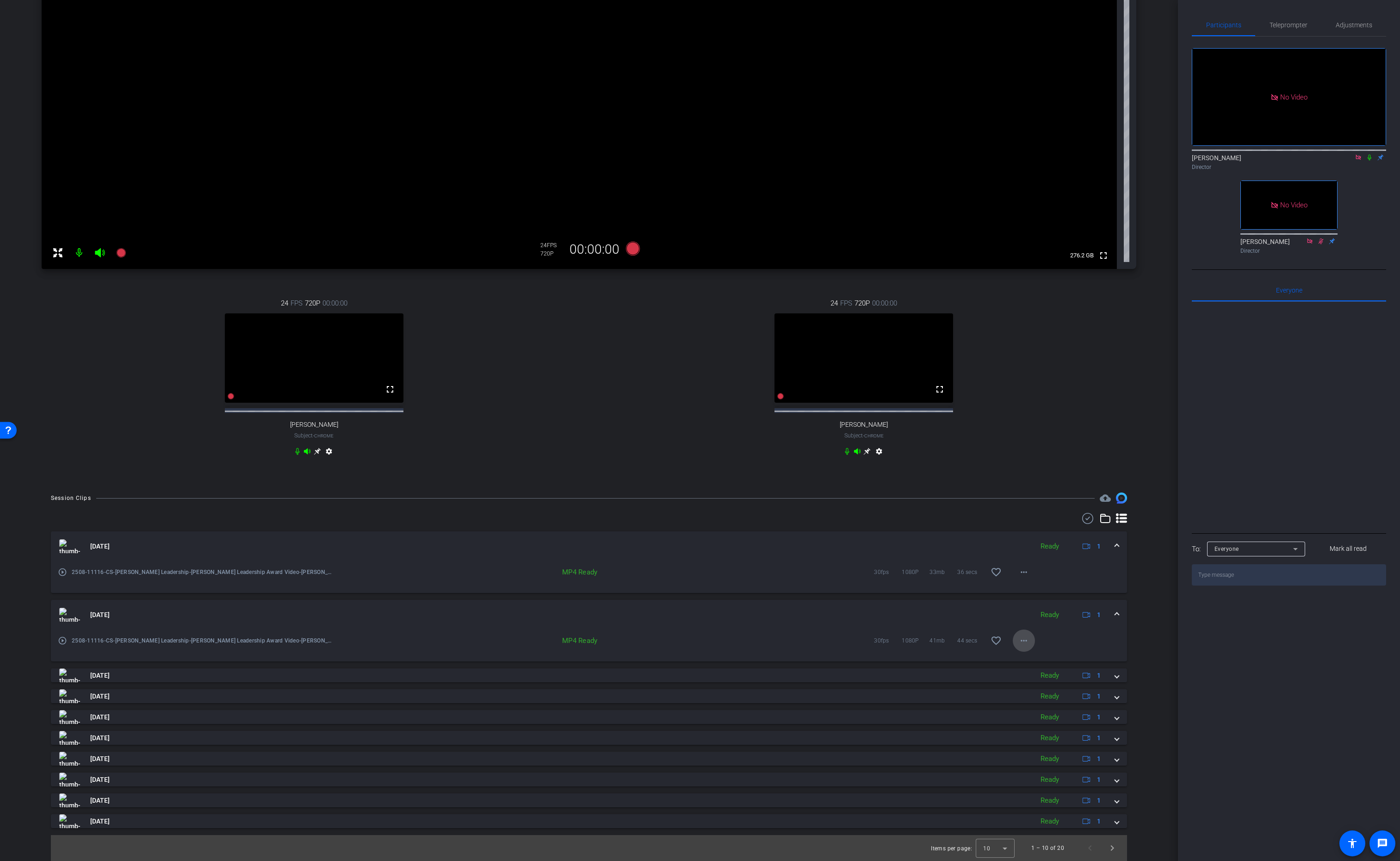
click at [1024, 639] on mat-icon "more_horiz" at bounding box center [1024, 639] width 11 height 11
click at [1055, 682] on span "Download MP4" at bounding box center [1048, 682] width 55 height 11
click at [1028, 572] on mat-icon "more_horiz" at bounding box center [1024, 571] width 11 height 11
click at [1062, 616] on span "Download MP4" at bounding box center [1048, 614] width 55 height 11
click at [1368, 155] on icon at bounding box center [1370, 158] width 4 height 6
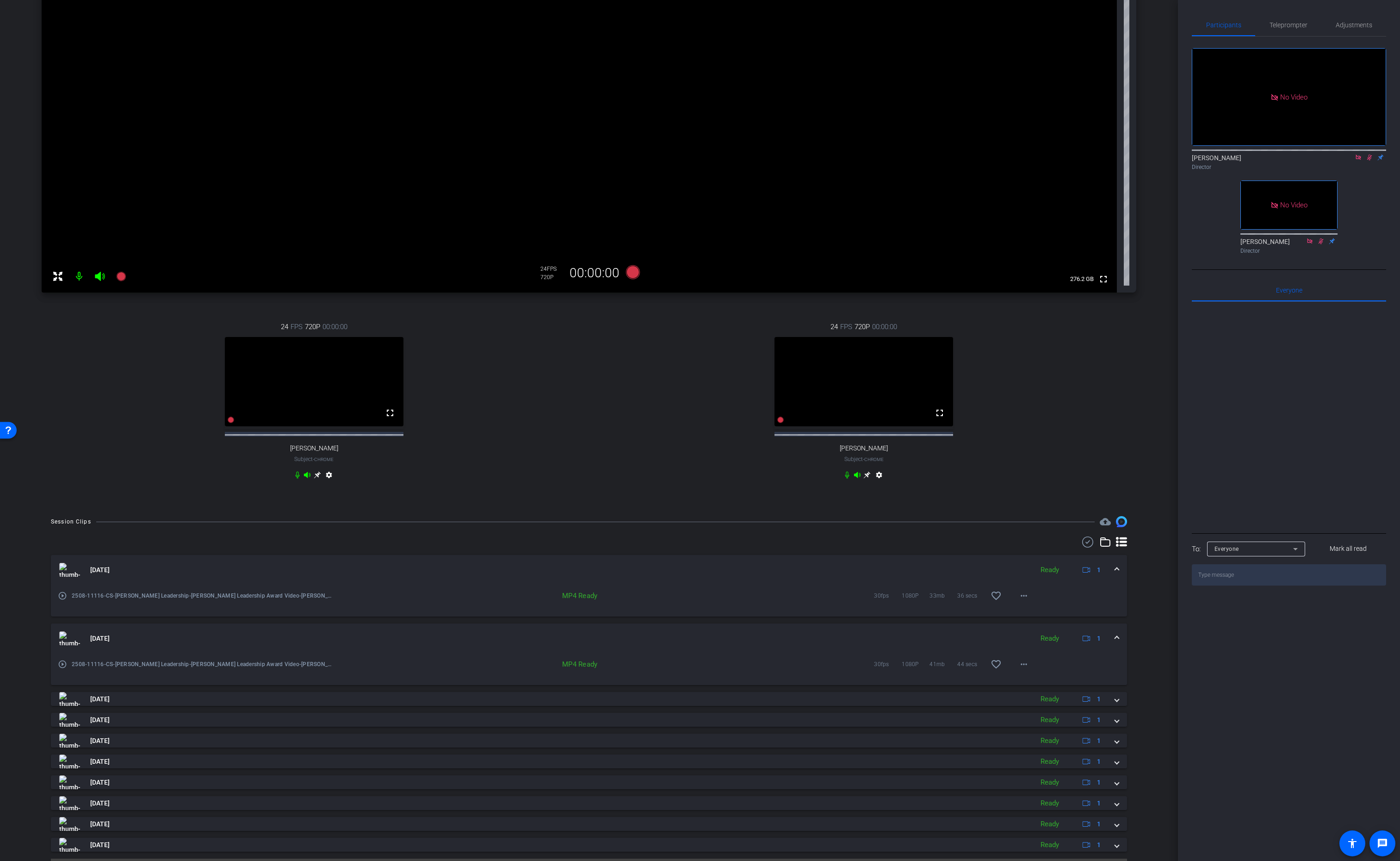
scroll to position [0, 0]
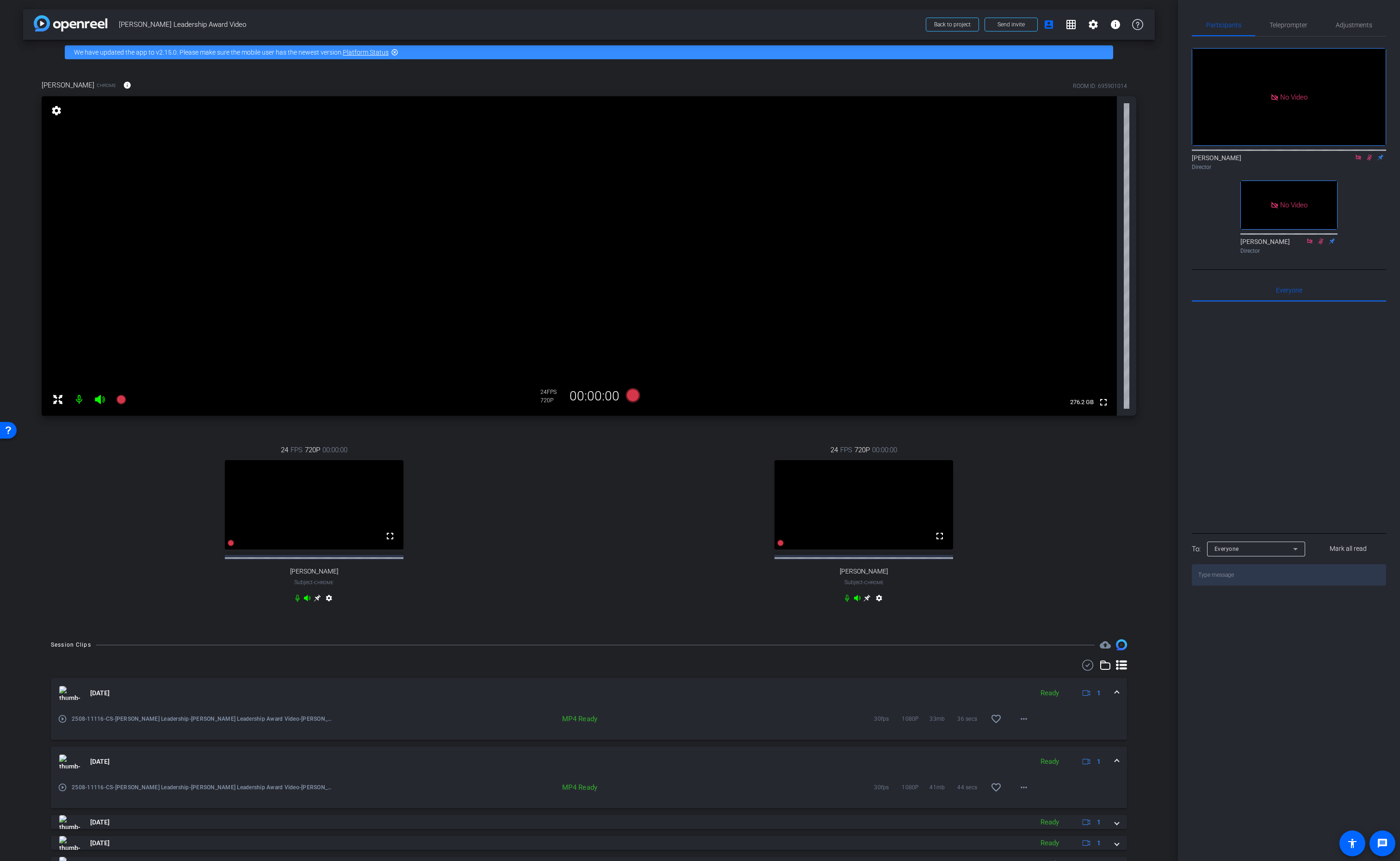
click at [1370, 154] on icon at bounding box center [1370, 157] width 8 height 7
click at [317, 602] on icon at bounding box center [317, 598] width 8 height 8
click at [1368, 155] on icon at bounding box center [1369, 158] width 5 height 6
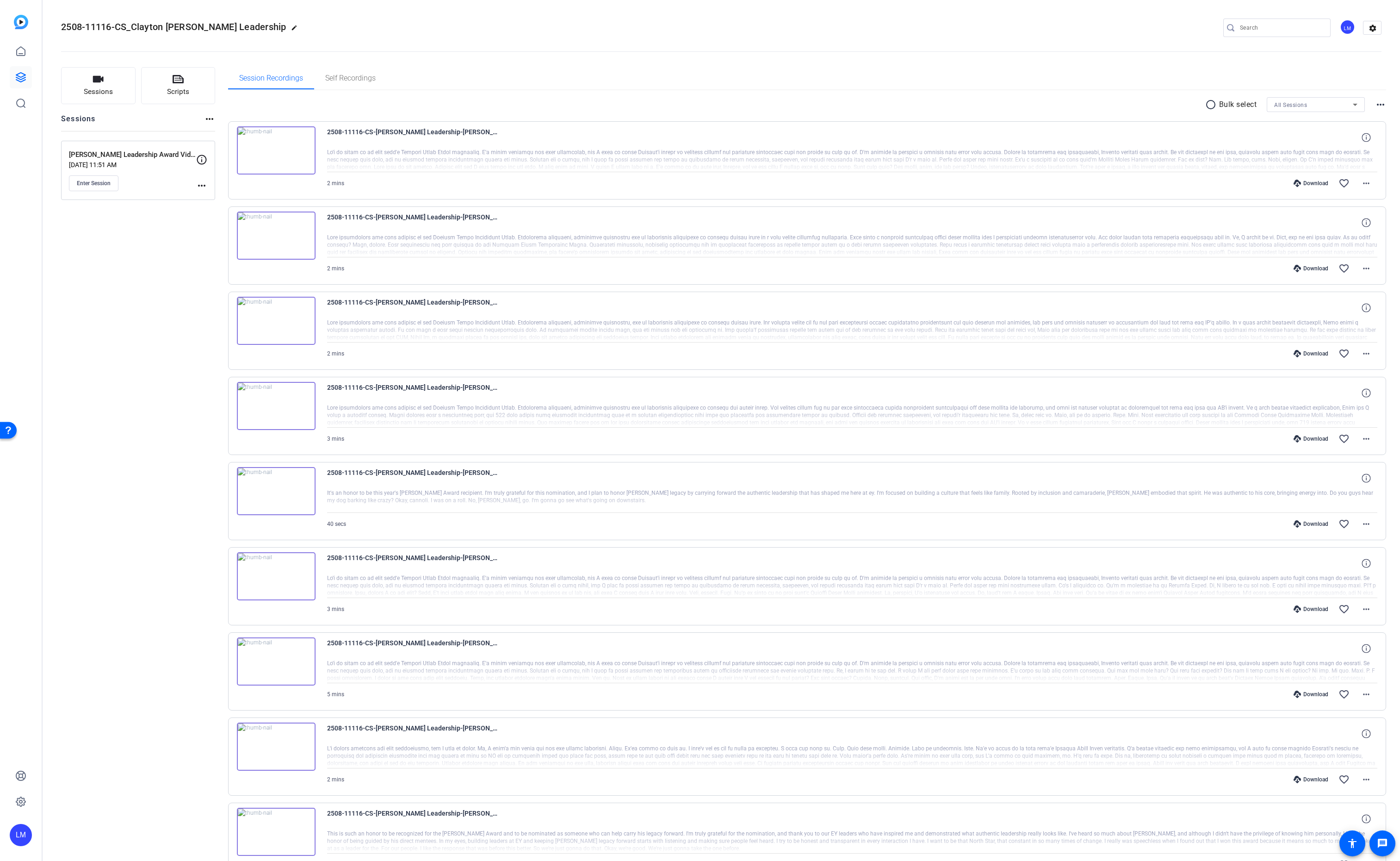
scroll to position [163, 0]
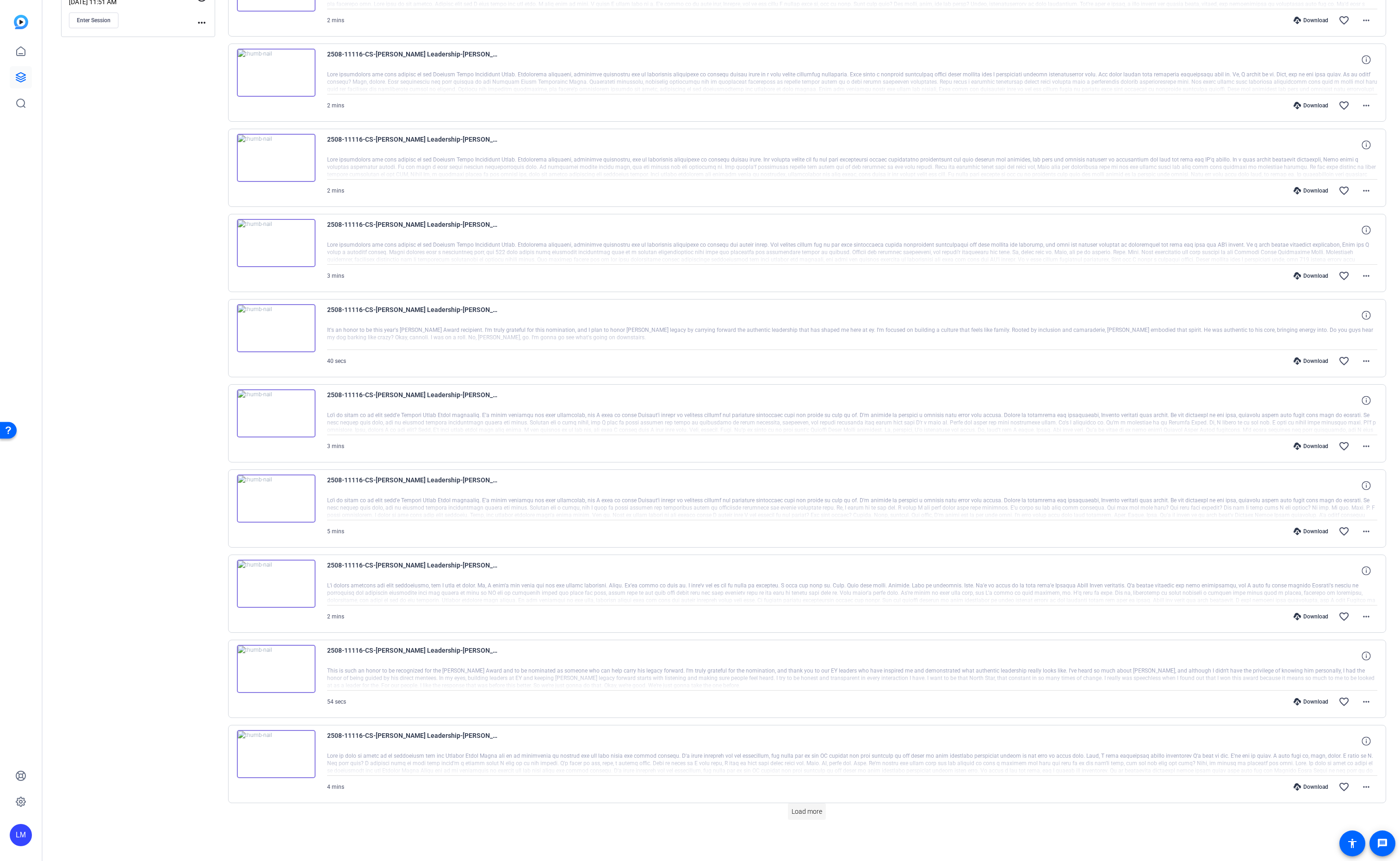
click at [795, 813] on span "Load more" at bounding box center [807, 812] width 31 height 10
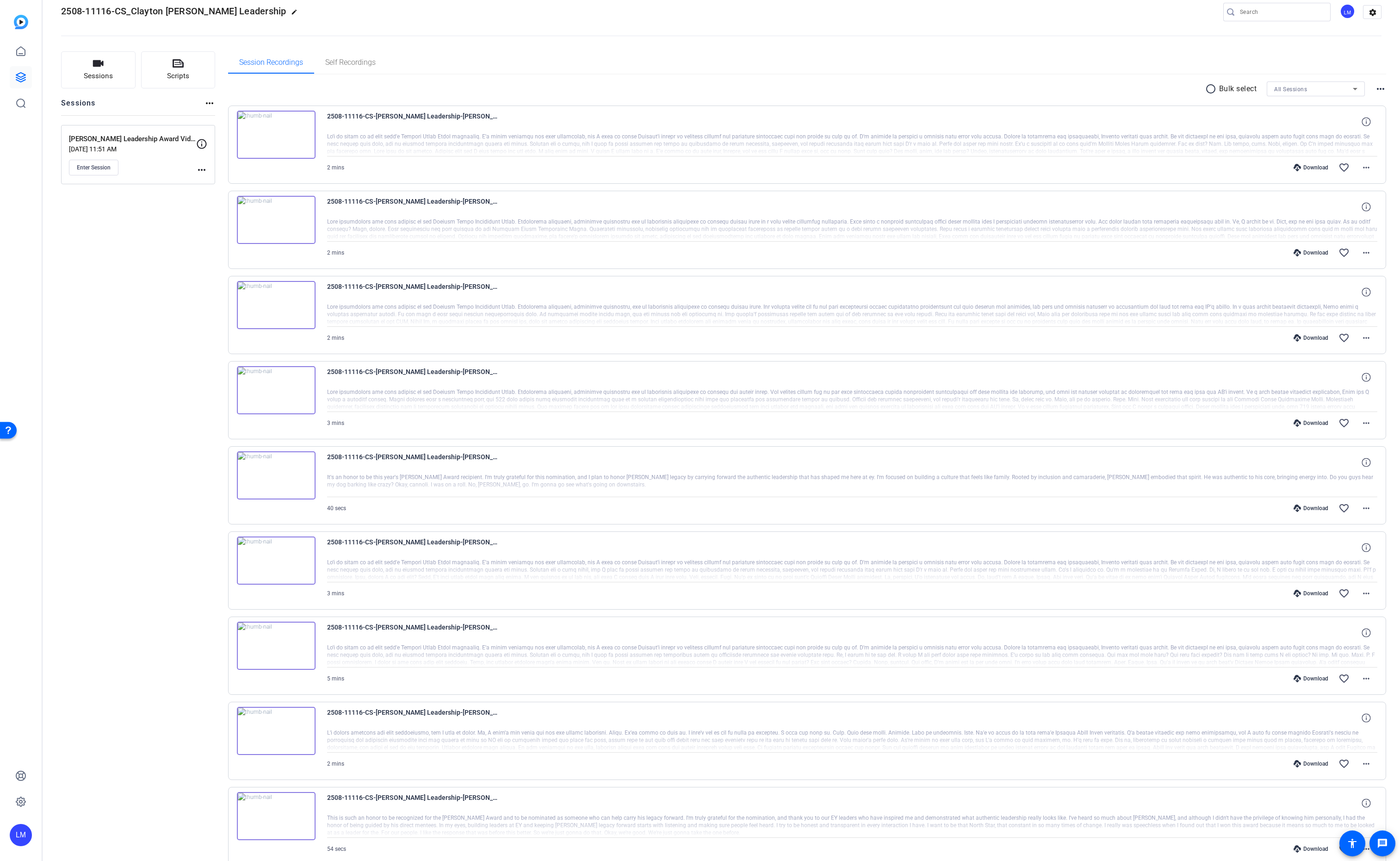
scroll to position [0, 0]
